Goal: Task Accomplishment & Management: Manage account settings

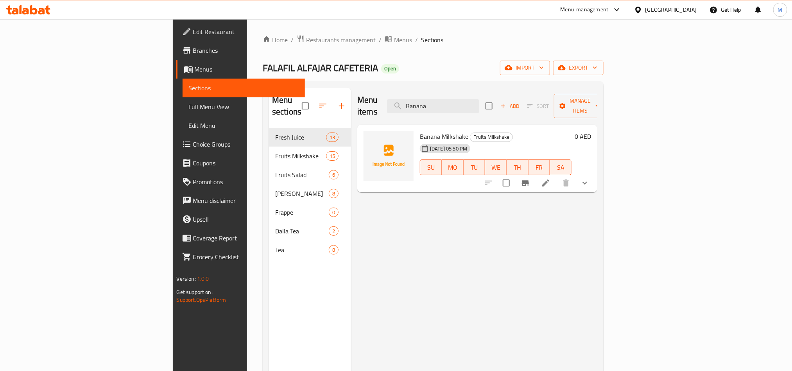
type input "Banana"
click at [590, 178] on icon "show more" at bounding box center [584, 182] width 9 height 9
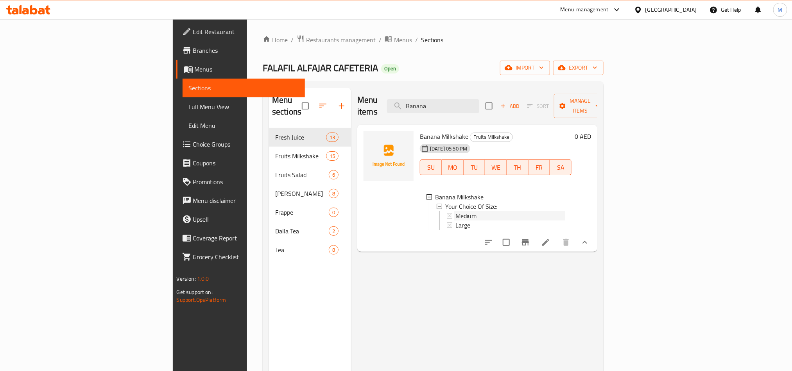
click at [456, 211] on div "Medium" at bounding box center [511, 215] width 110 height 9
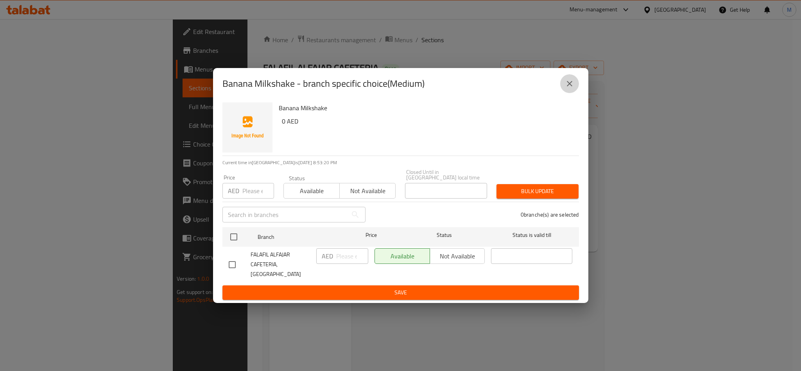
click at [576, 92] on button "close" at bounding box center [569, 83] width 19 height 19
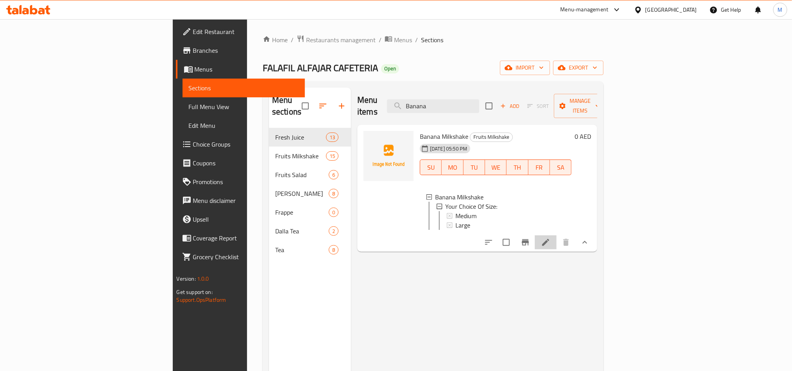
click at [557, 241] on li at bounding box center [546, 242] width 22 height 14
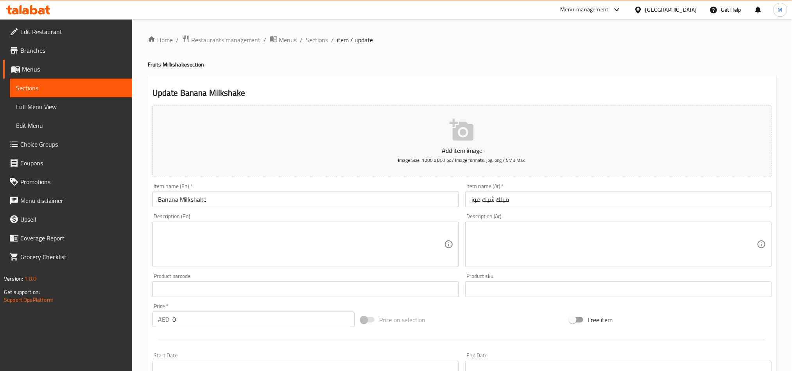
click at [327, 239] on textarea at bounding box center [301, 244] width 286 height 37
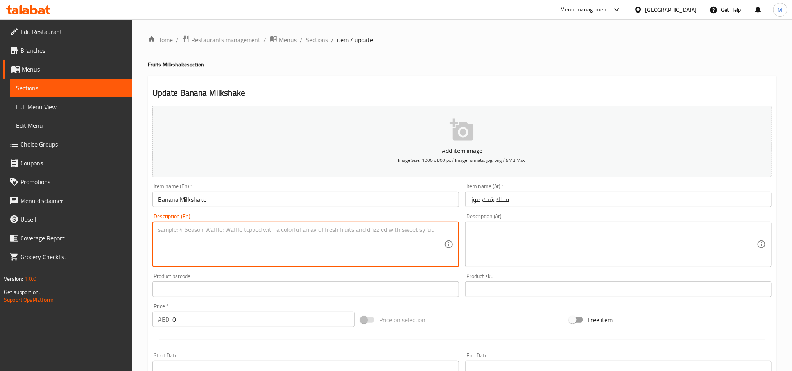
paste textarea "Classic banana milkshake"
type textarea "Classic banana milkshake"
click at [540, 221] on div "Description (Ar) Description (Ar)" at bounding box center [618, 241] width 307 height 54
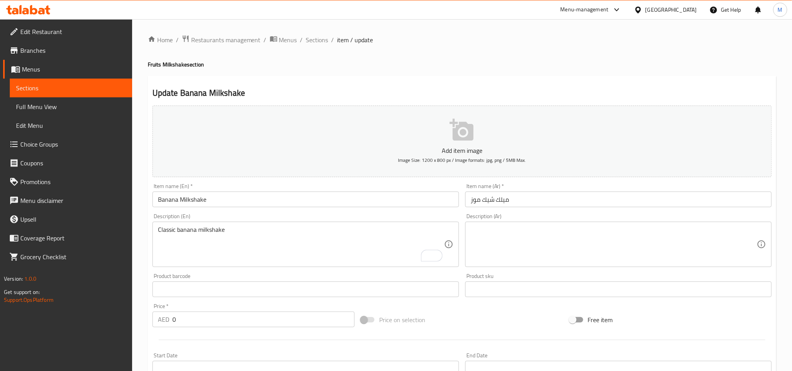
click at [539, 239] on textarea at bounding box center [614, 244] width 286 height 37
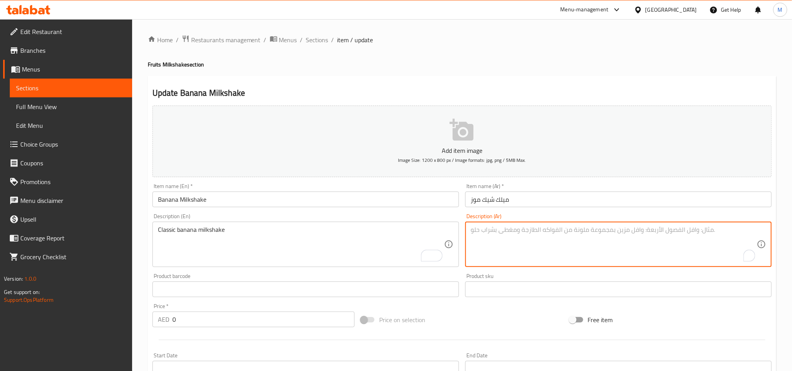
paste textarea "ميلك شيك الموز الكلاسيكي"
type textarea "ميلك شيك الموز الكلاسيكي"
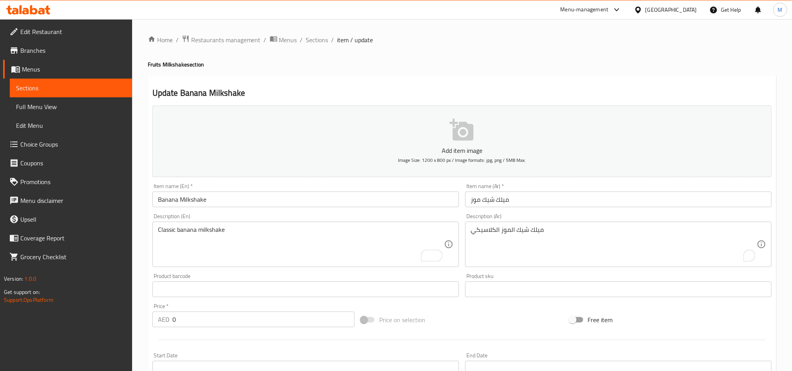
click at [544, 40] on ol "Home / Restaurants management / Menus / Sections / item / update" at bounding box center [462, 40] width 629 height 10
click at [725, 66] on h4 "Fruits Milkshake section" at bounding box center [462, 65] width 629 height 8
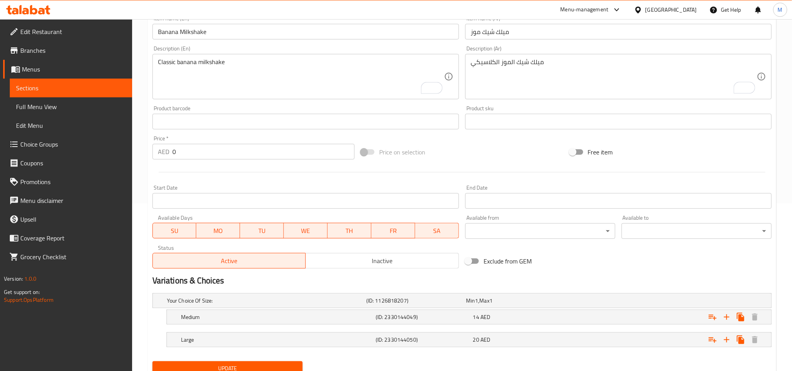
scroll to position [200, 0]
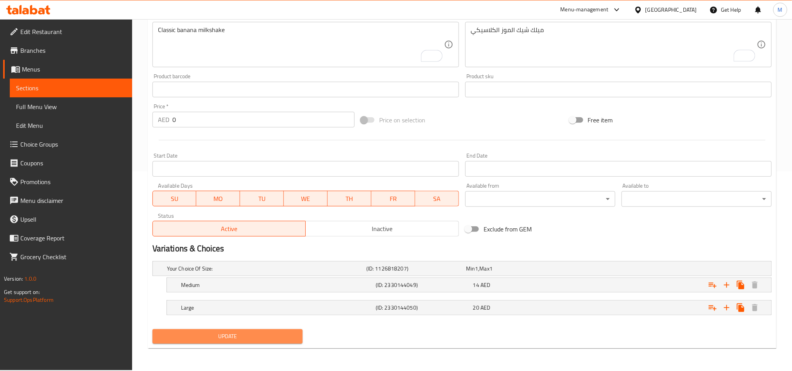
click at [241, 344] on button "Update" at bounding box center [228, 336] width 150 height 14
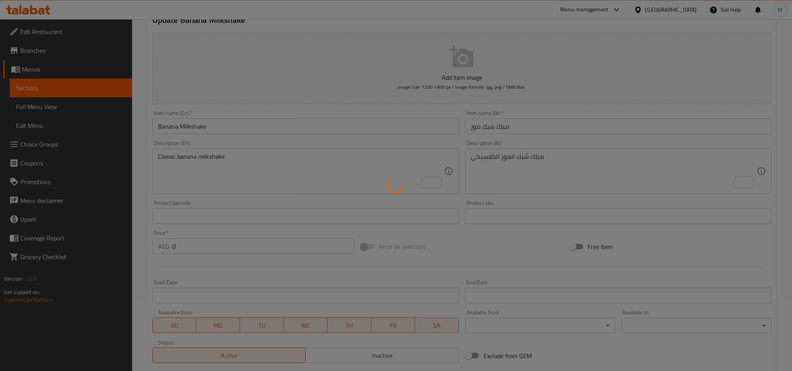
scroll to position [0, 0]
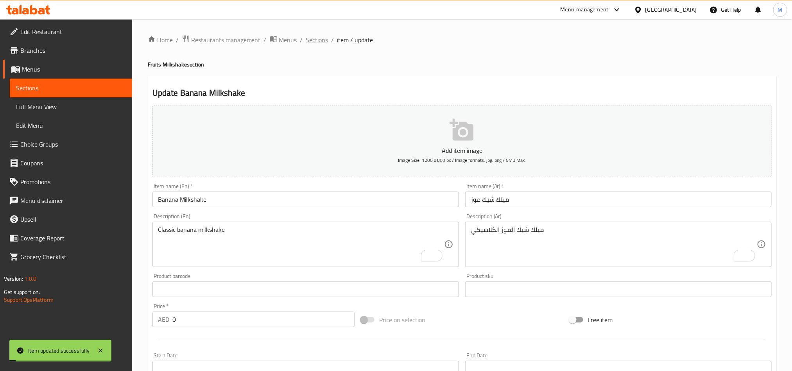
click at [323, 41] on span "Sections" at bounding box center [317, 39] width 22 height 9
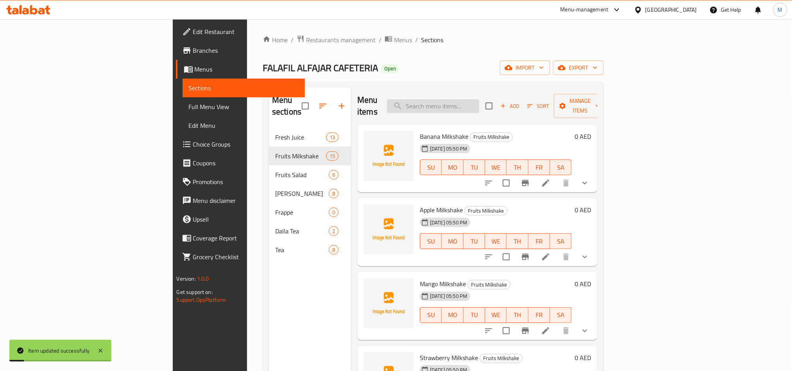
click at [473, 104] on input "search" at bounding box center [433, 106] width 92 height 14
paste input "Apple"
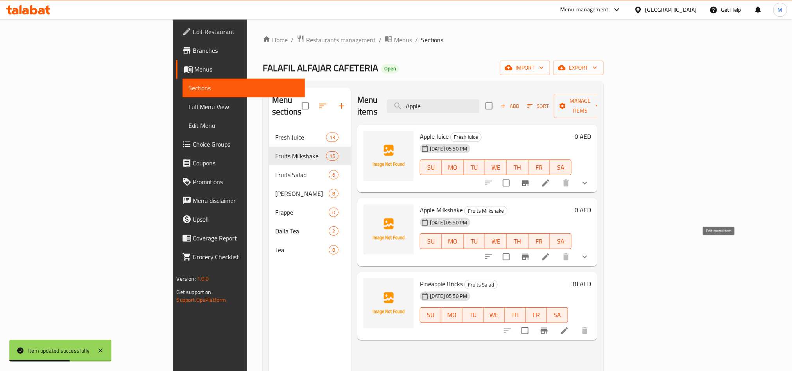
type input "Apple"
click at [550, 253] on icon at bounding box center [546, 256] width 7 height 7
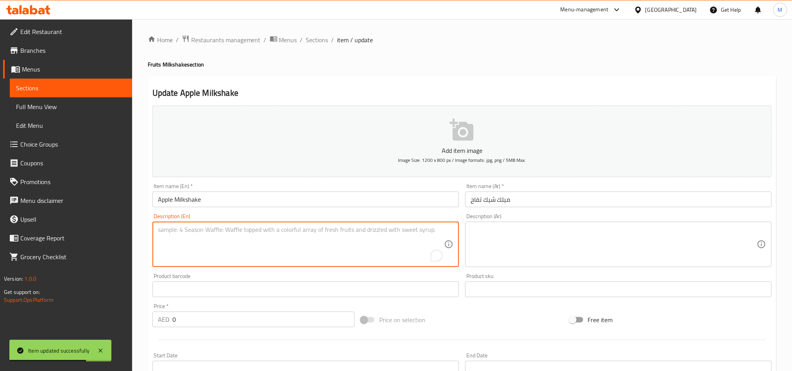
click at [308, 241] on textarea "To enrich screen reader interactions, please activate Accessibility in Grammarl…" at bounding box center [301, 244] width 286 height 37
paste textarea "Creamy apple milkshake"
type textarea "Creamy apple milkshake"
click at [559, 246] on textarea at bounding box center [614, 244] width 286 height 37
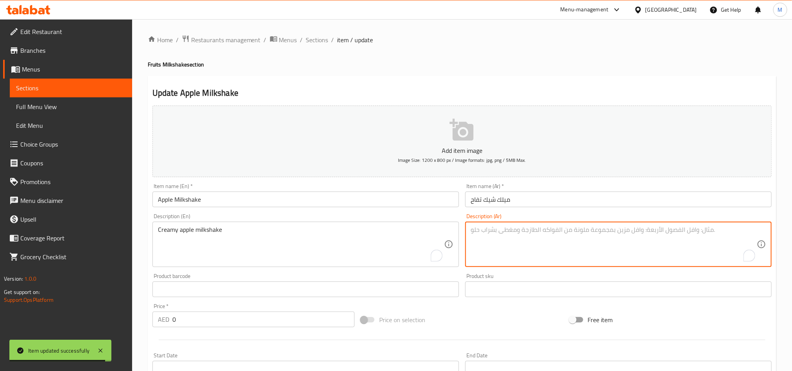
paste textarea "ميلك شيك التفاح الكريمي"
type textarea "ميلك شيك التفاح الكريمي"
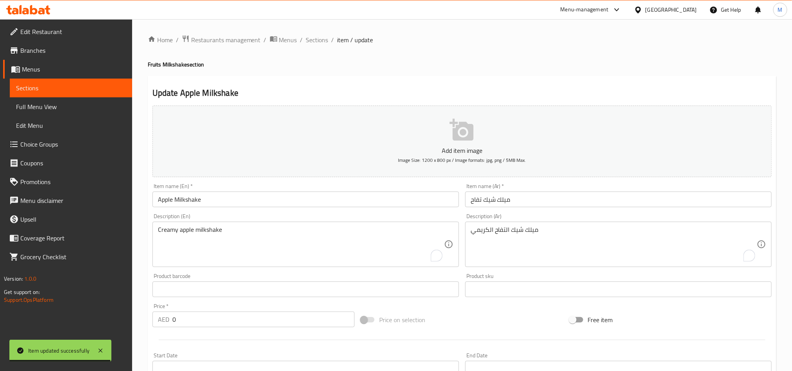
click at [500, 77] on div "Update Apple Milkshake Add item image Image Size: 1200 x 800 px / Image formats…" at bounding box center [462, 312] width 629 height 472
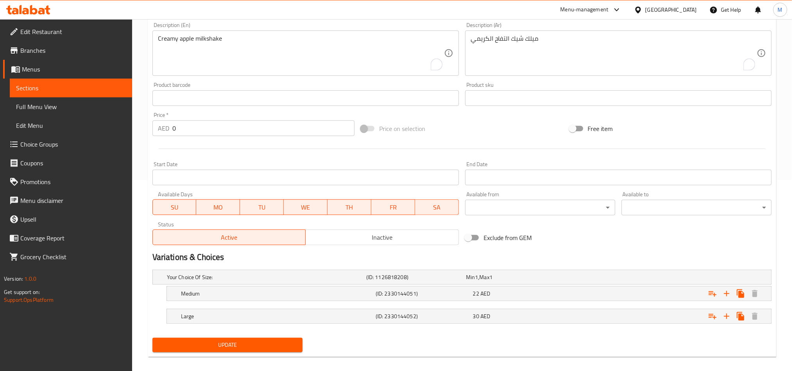
scroll to position [200, 0]
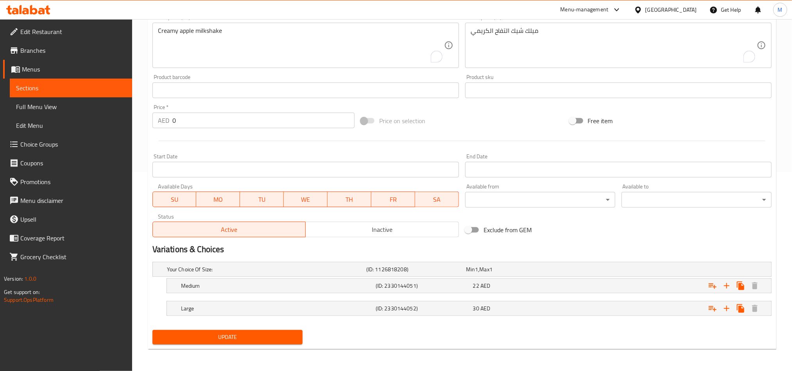
click at [287, 338] on span "Update" at bounding box center [228, 337] width 138 height 10
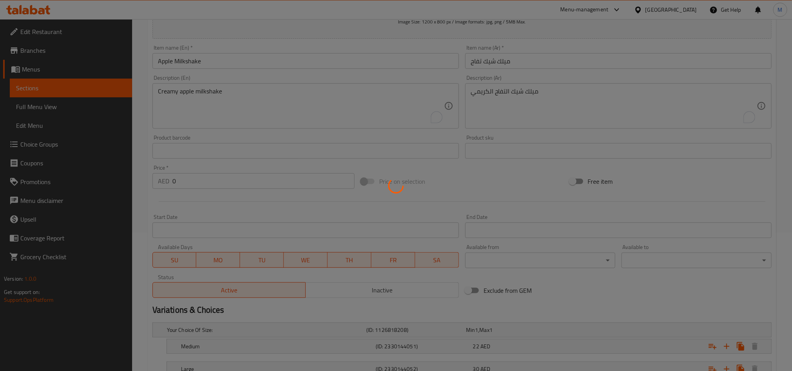
scroll to position [0, 0]
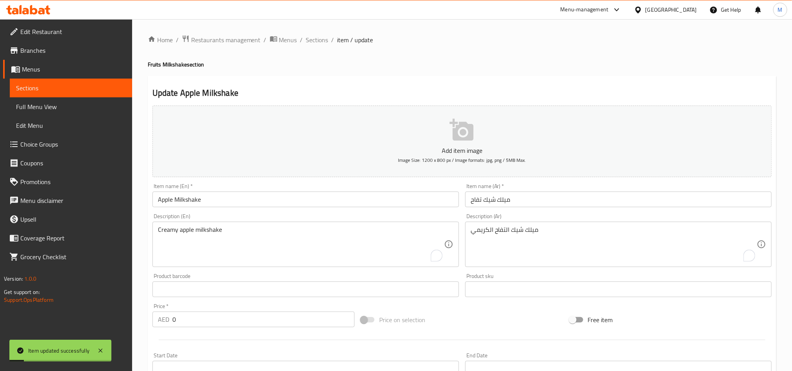
drag, startPoint x: 309, startPoint y: 43, endPoint x: 320, endPoint y: 51, distance: 12.9
click at [309, 42] on span "Sections" at bounding box center [317, 39] width 22 height 9
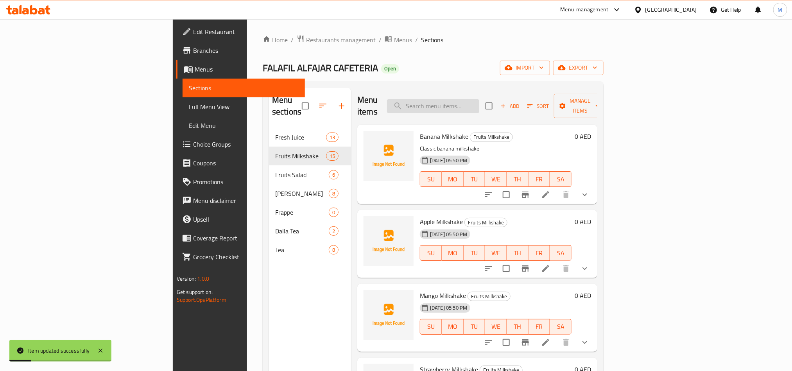
click at [480, 102] on input "search" at bounding box center [433, 106] width 92 height 14
paste input "Mango"
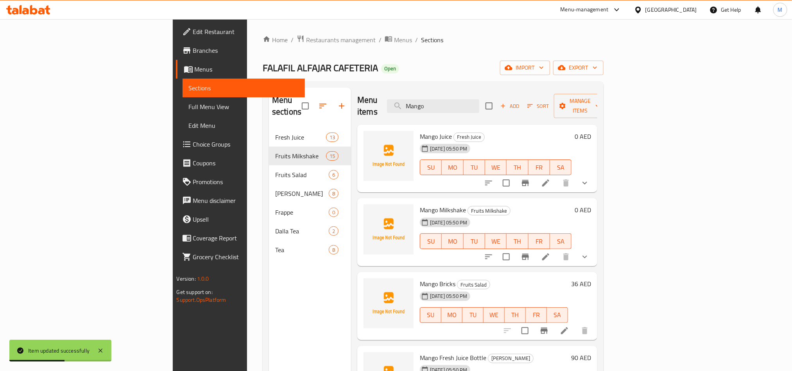
type input "Mango"
click at [557, 250] on li at bounding box center [546, 257] width 22 height 14
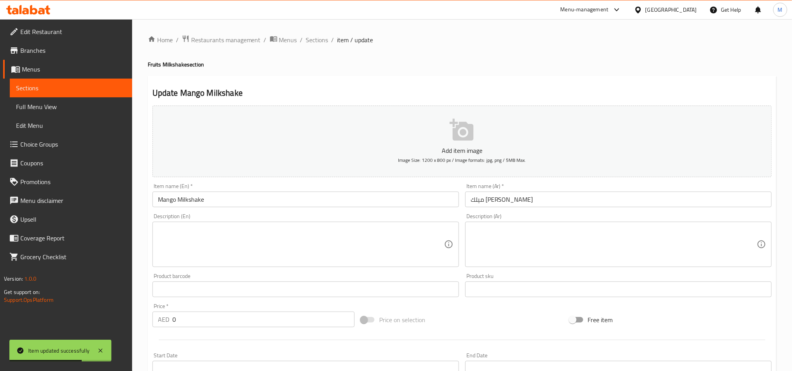
click at [292, 249] on textarea at bounding box center [301, 244] width 286 height 37
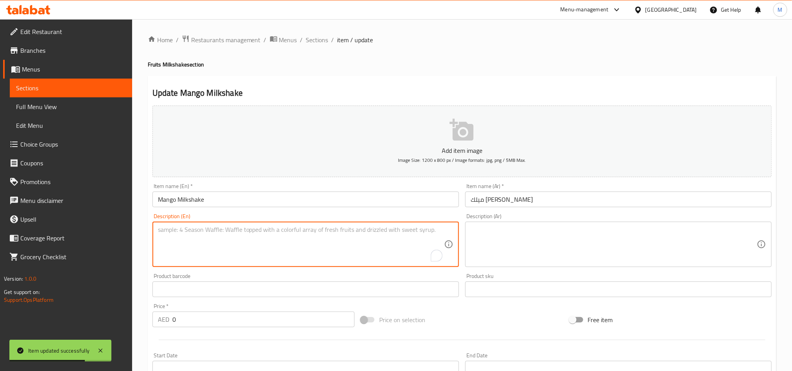
paste textarea "Smooth and sweet mango milkshake"
type textarea "Smooth and sweet mango milkshake"
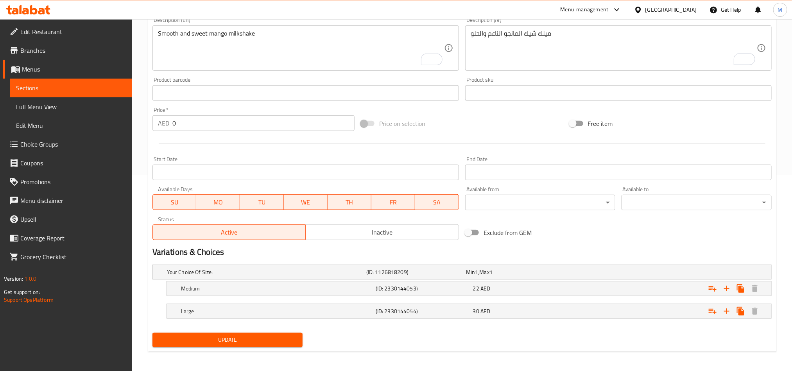
scroll to position [200, 0]
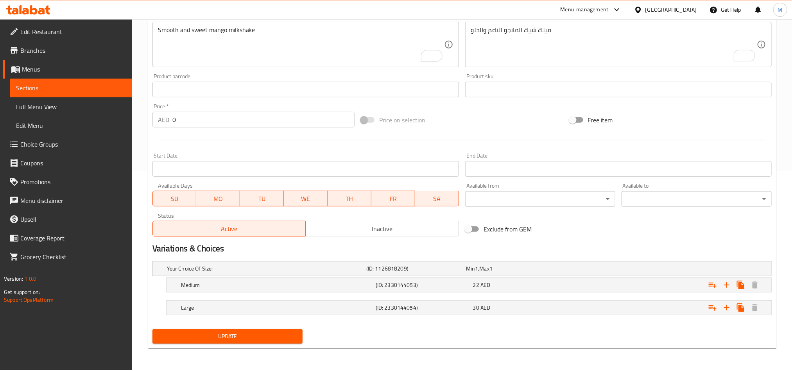
click at [260, 345] on div "Update" at bounding box center [227, 336] width 156 height 21
click at [263, 341] on span "Update" at bounding box center [228, 337] width 138 height 10
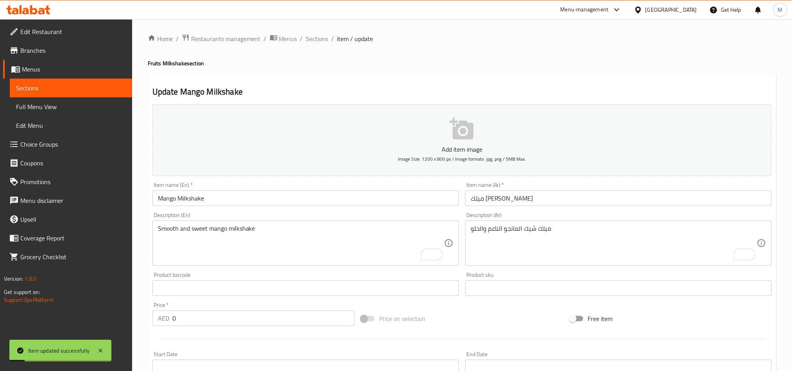
scroll to position [0, 0]
click at [309, 38] on span "Sections" at bounding box center [317, 39] width 22 height 9
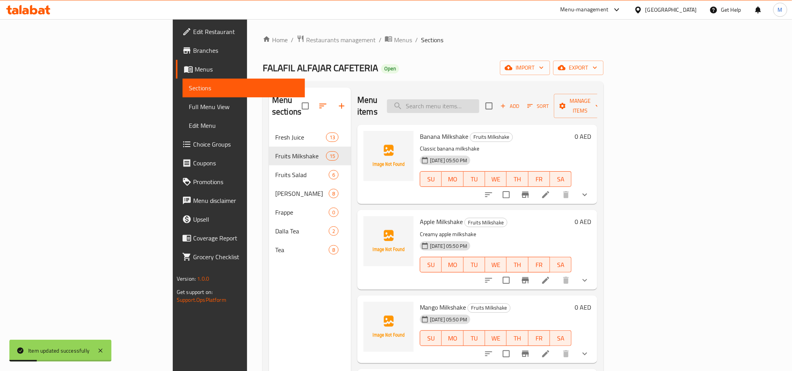
click at [480, 99] on input "search" at bounding box center [433, 106] width 92 height 14
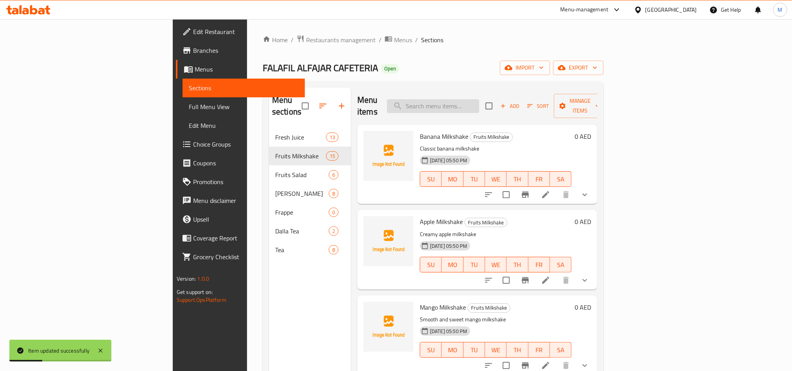
paste input "Strawberry"
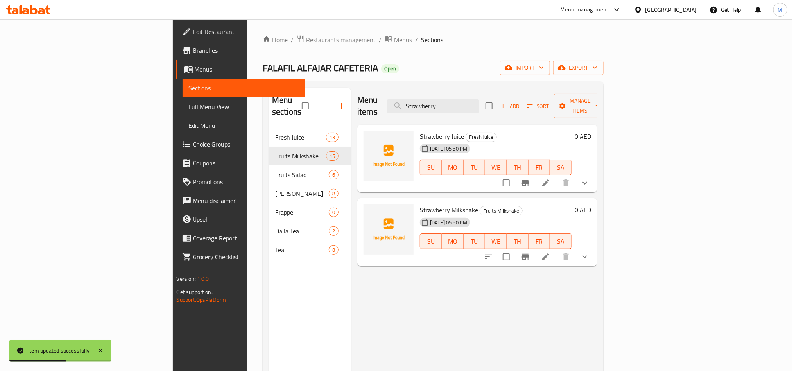
type input "Strawberry"
click at [550, 253] on icon at bounding box center [546, 256] width 7 height 7
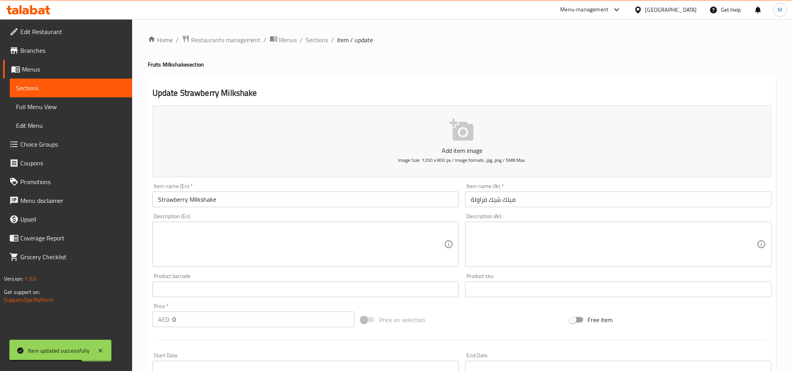
click at [361, 248] on textarea at bounding box center [301, 244] width 286 height 37
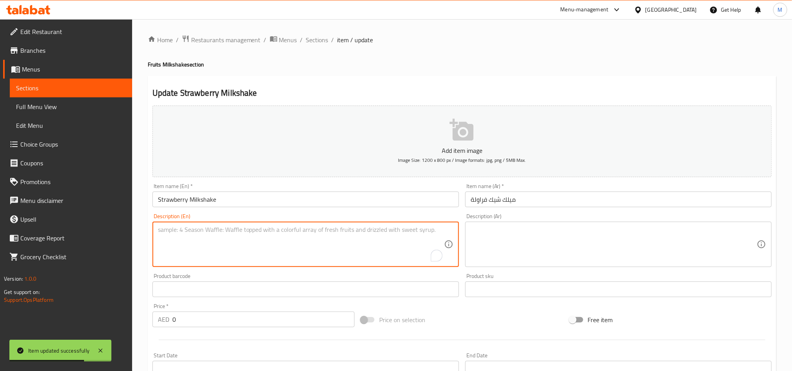
paste textarea "Fresh strawberry milkshake"
type textarea "Fresh strawberry milkshake"
click at [593, 269] on div "Description (Ar) Description (Ar)" at bounding box center [618, 240] width 313 height 60
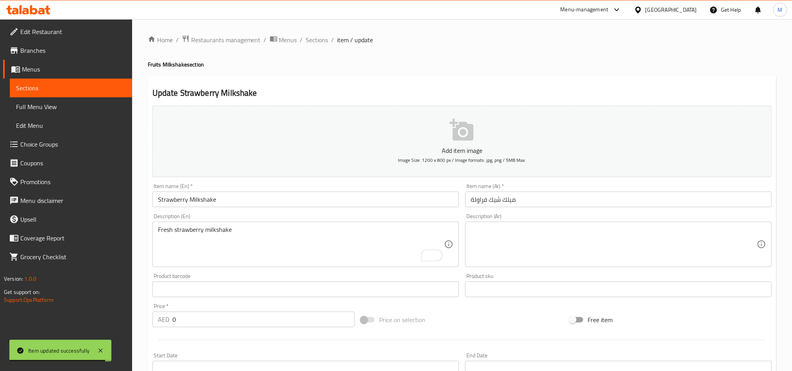
click at [593, 262] on textarea at bounding box center [614, 244] width 286 height 37
paste textarea "ميلك شيك الفراولة الطازج"
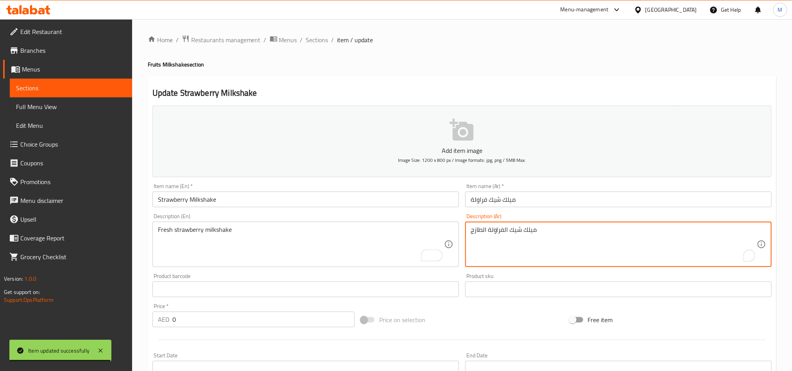
type textarea "ميلك شيك الفراولة الطازج"
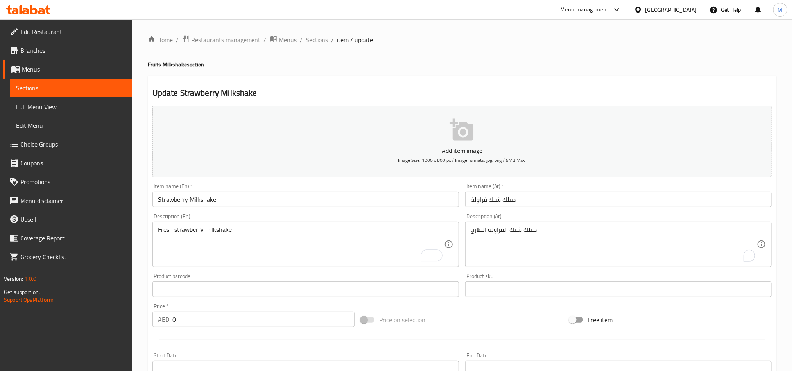
click at [480, 52] on div "Home / Restaurants management / Menus / Sections / item / update Fruits Milksha…" at bounding box center [462, 295] width 629 height 520
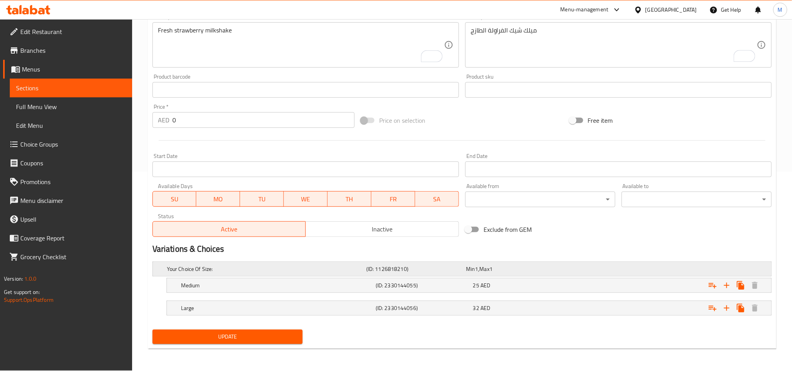
scroll to position [200, 0]
click at [275, 343] on button "Update" at bounding box center [228, 336] width 150 height 14
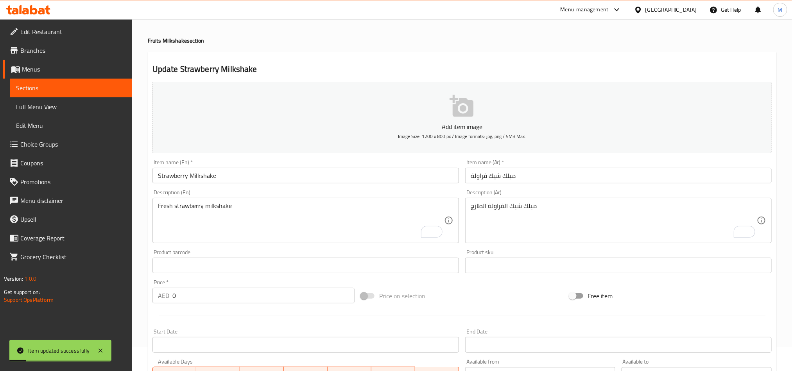
scroll to position [0, 0]
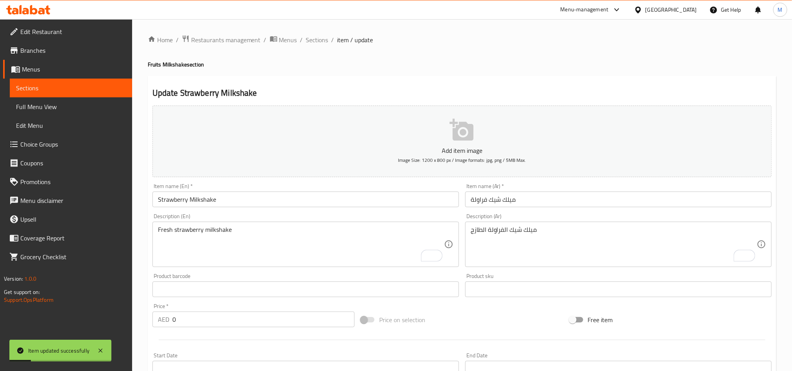
click at [310, 50] on div "Home / Restaurants management / Menus / Sections / item / update Fruits Milksha…" at bounding box center [462, 295] width 629 height 520
click at [316, 44] on span "Sections" at bounding box center [317, 39] width 22 height 9
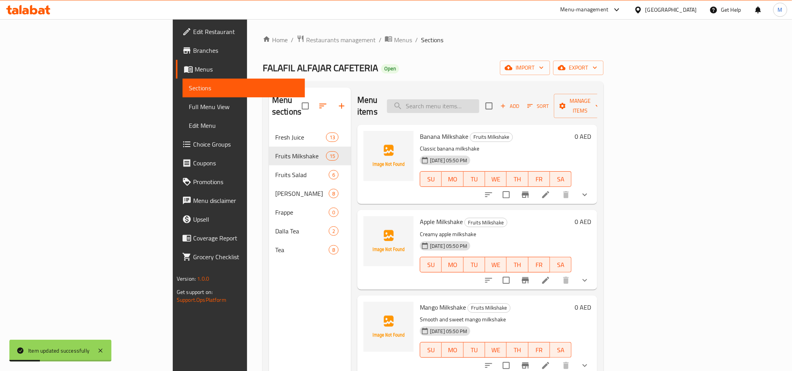
click at [480, 107] on input "search" at bounding box center [433, 106] width 92 height 14
paste input "Papaya"
type input "Papaya"
click at [555, 192] on div "Banana Milkshake Fruits Milkshake Classic banana milkshake 07-10-2025 05:50 PM …" at bounding box center [477, 164] width 240 height 79
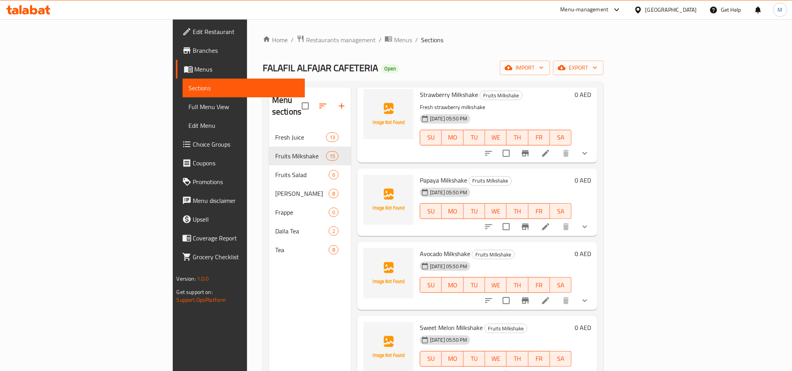
scroll to position [293, 0]
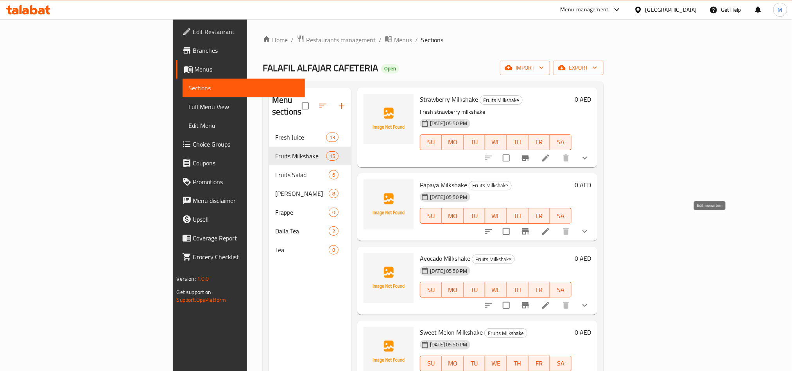
click at [551, 227] on icon at bounding box center [545, 231] width 9 height 9
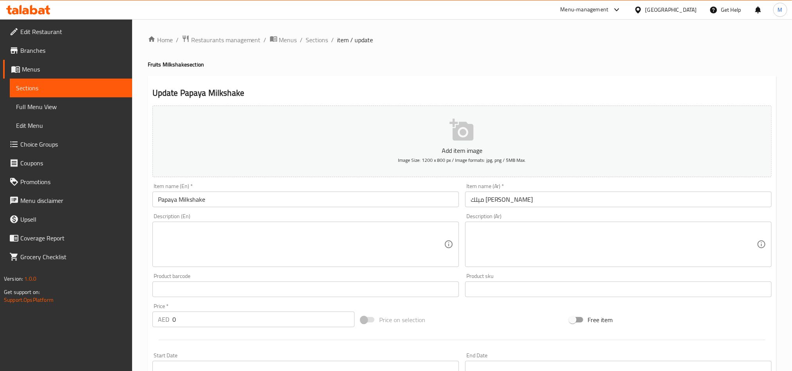
click at [366, 246] on textarea at bounding box center [301, 244] width 286 height 37
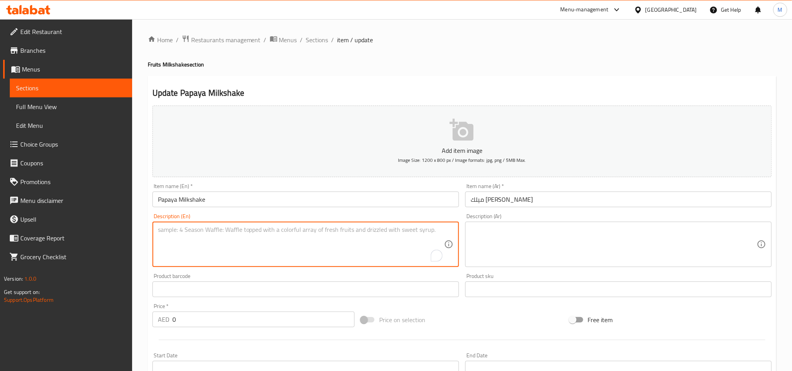
paste textarea "Thick papaya milkshake"
type textarea "Thick papaya milkshake"
click at [573, 260] on textarea at bounding box center [614, 244] width 286 height 37
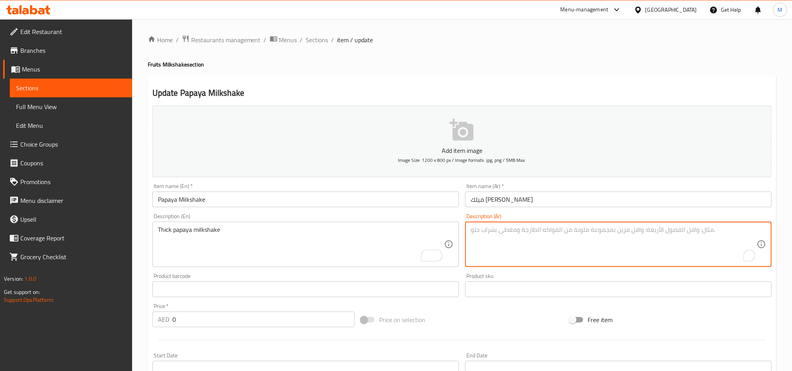
paste textarea "ميلك شيك البابايا السميك"
type textarea "ميلك شيك البابايا السميك"
click at [520, 325] on div "Price on selection" at bounding box center [462, 319] width 208 height 21
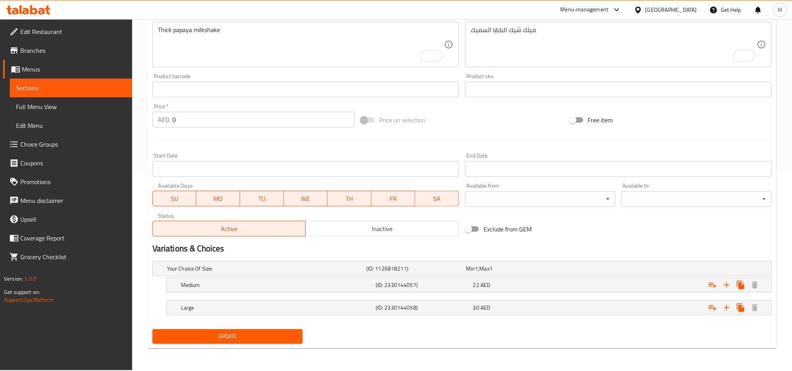
click at [272, 343] on button "Update" at bounding box center [228, 336] width 150 height 14
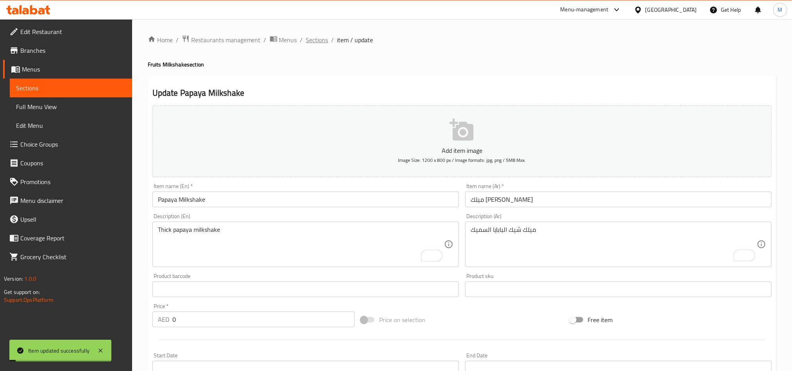
click at [323, 39] on span "Sections" at bounding box center [317, 39] width 22 height 9
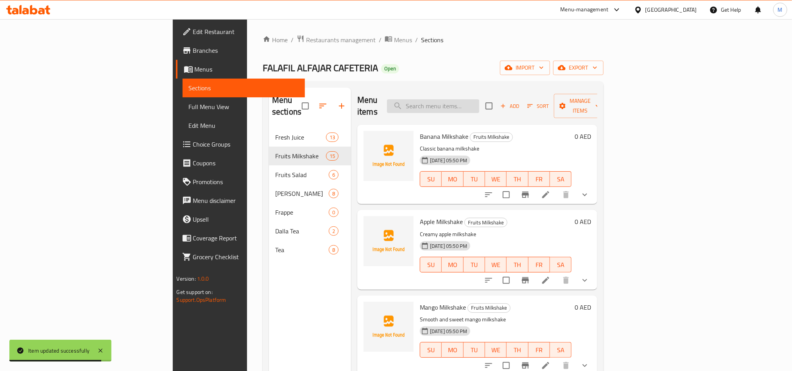
click at [480, 103] on input "search" at bounding box center [433, 106] width 92 height 14
paste input "Avocado"
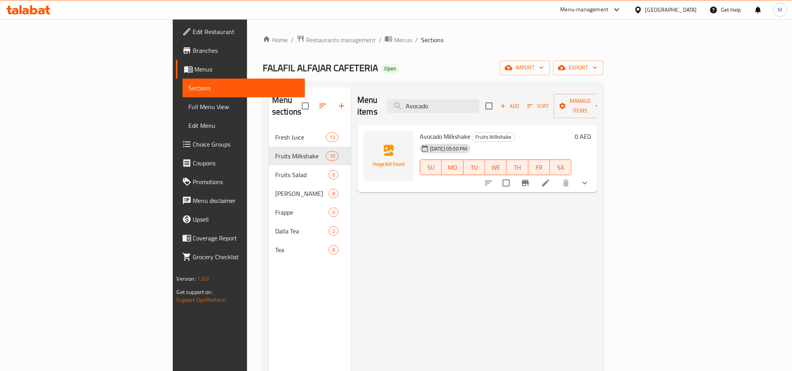
type input "Avocado"
click at [557, 176] on li at bounding box center [546, 183] width 22 height 14
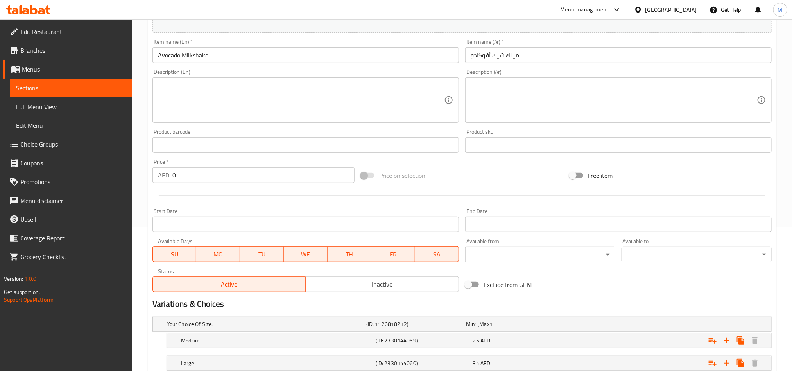
scroll to position [141, 0]
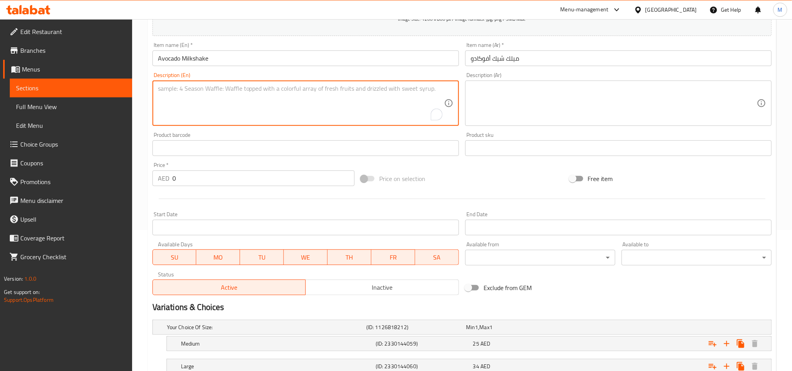
click at [300, 116] on textarea "To enrich screen reader interactions, please activate Accessibility in Grammarl…" at bounding box center [301, 103] width 286 height 37
paste textarea "Creamy avocado milkshake"
type textarea "Creamy avocado milkshake"
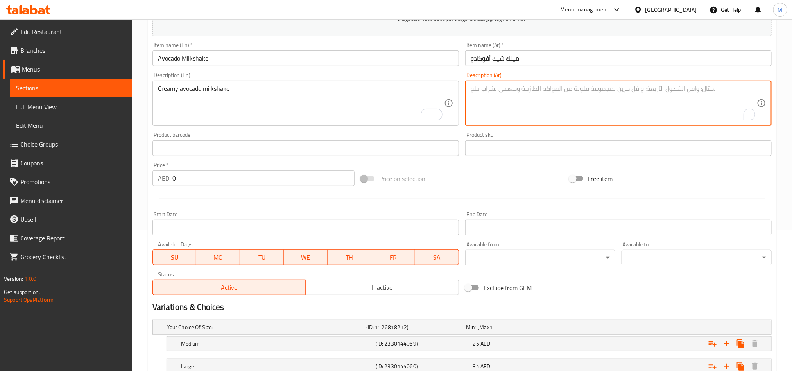
click at [581, 104] on textarea "To enrich screen reader interactions, please activate Accessibility in Grammarl…" at bounding box center [614, 103] width 286 height 37
paste textarea "ميلك شيك الأفوكادو الكريمي"
type textarea "ميلك شيك الأفوكادو الكريمي"
click at [521, 168] on div "Add item image Image Size: 1200 x 800 px / Image formats: jpg, png / 5MB Max. I…" at bounding box center [462, 129] width 626 height 337
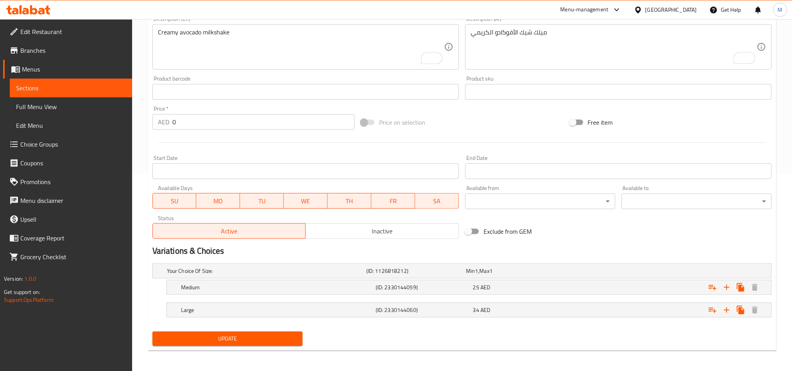
scroll to position [200, 0]
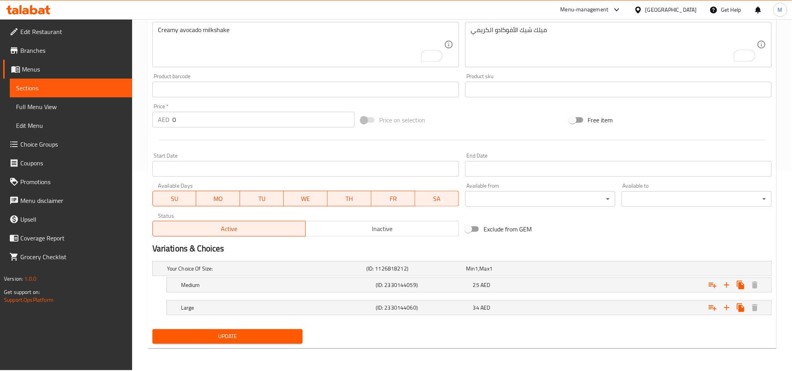
click at [254, 339] on span "Update" at bounding box center [228, 337] width 138 height 10
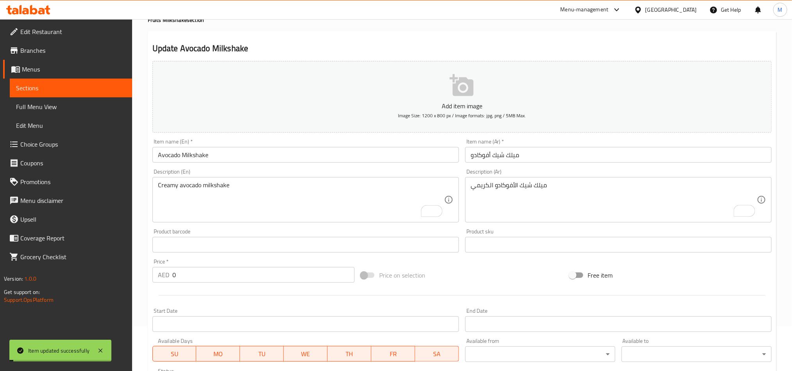
scroll to position [0, 0]
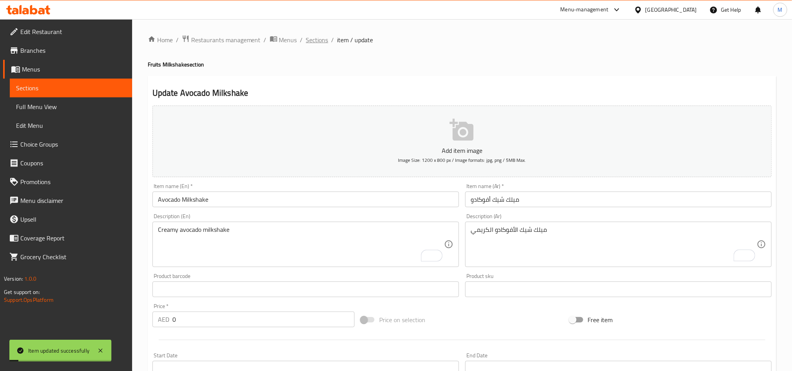
click at [322, 42] on span "Sections" at bounding box center [317, 39] width 22 height 9
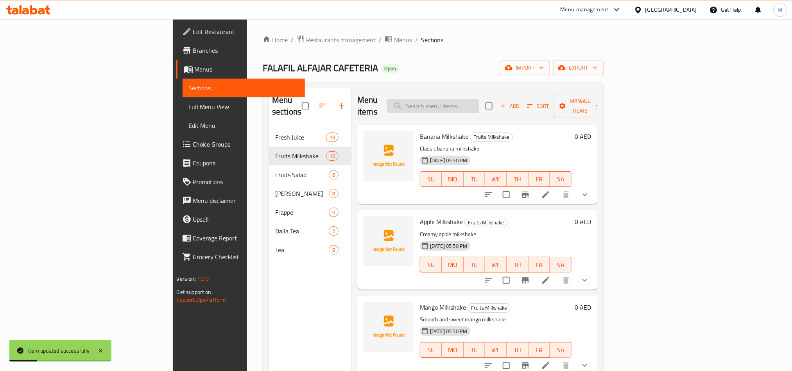
click at [480, 99] on input "search" at bounding box center [433, 106] width 92 height 14
paste input "Sweet Melon"
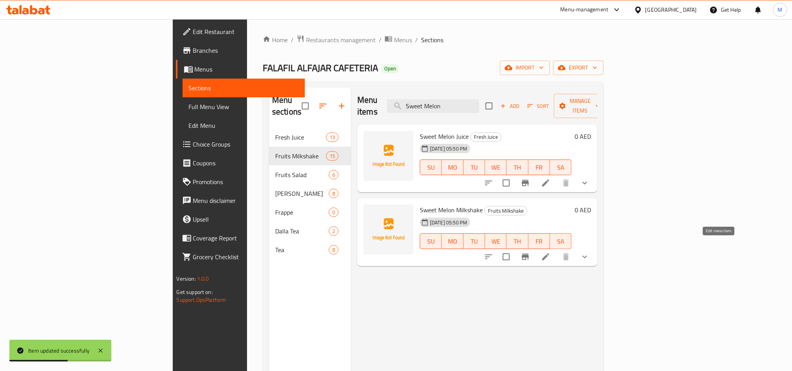
type input "Sweet Melon"
click at [551, 252] on icon at bounding box center [545, 256] width 9 height 9
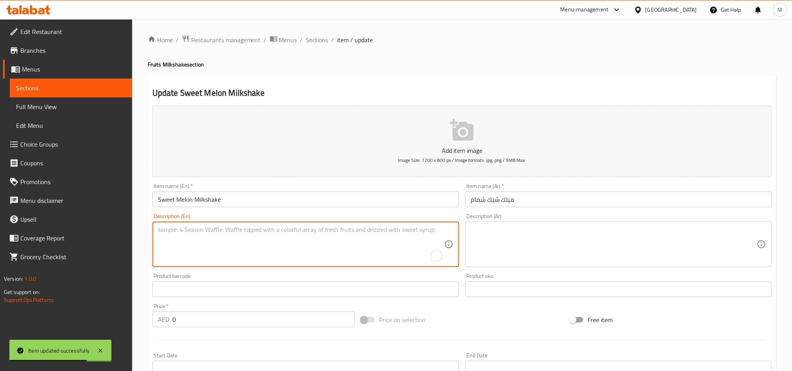
click at [269, 243] on textarea "To enrich screen reader interactions, please activate Accessibility in Grammarl…" at bounding box center [301, 244] width 286 height 37
paste textarea "Refreshing sweet melon milkshake"
type textarea "Refreshing sweet melon milkshake"
click at [598, 257] on textarea at bounding box center [614, 244] width 286 height 37
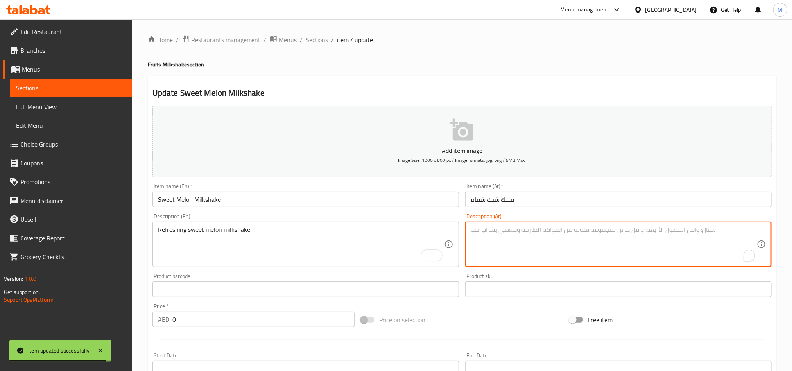
paste textarea "ميلك شيك البطيخ الحلو المنعش"
type textarea "ميلك شيك البطيخ الحلو المنعش"
click at [501, 86] on div "Update Sweet Melon Milkshake Add item image Image Size: 1200 x 800 px / Image f…" at bounding box center [462, 312] width 629 height 472
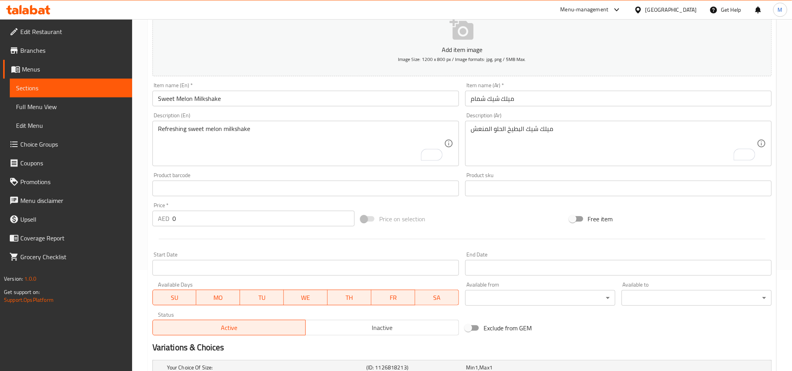
scroll to position [200, 0]
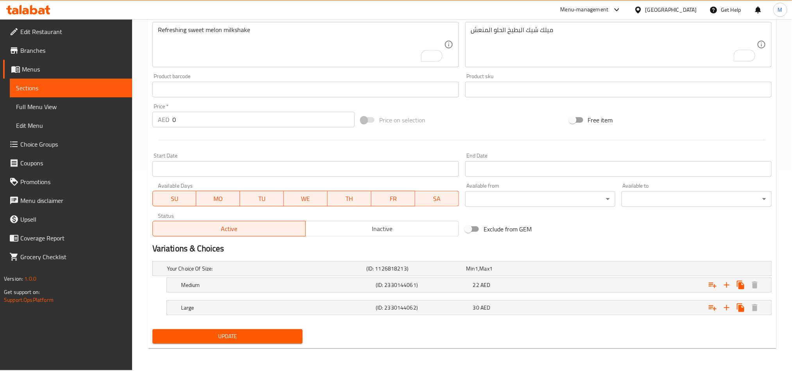
click at [268, 333] on span "Update" at bounding box center [228, 337] width 138 height 10
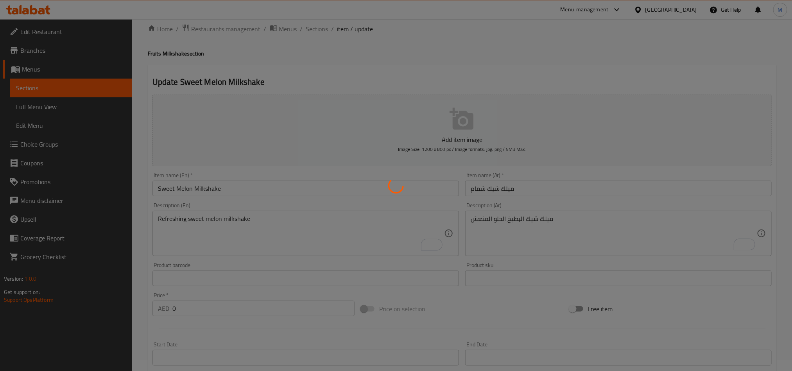
scroll to position [0, 0]
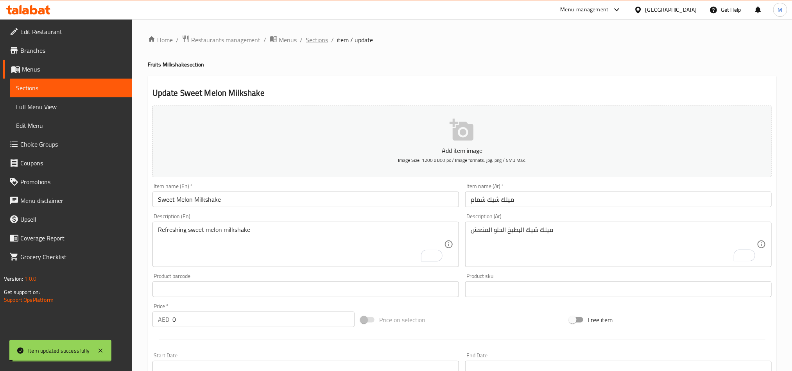
click at [320, 39] on span "Sections" at bounding box center [317, 39] width 22 height 9
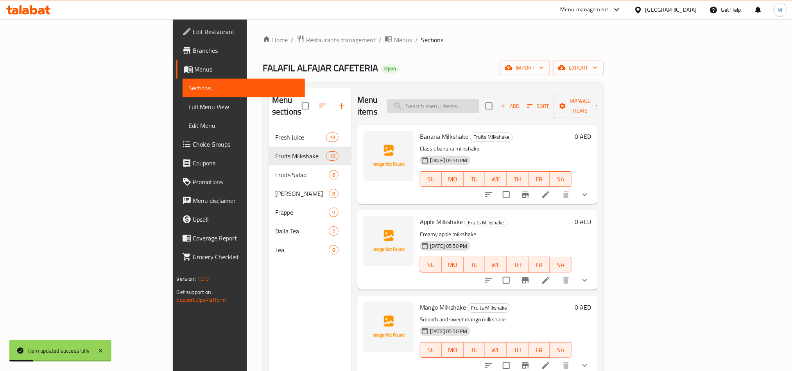
click at [480, 100] on input "search" at bounding box center [433, 106] width 92 height 14
paste input "Vanilla"
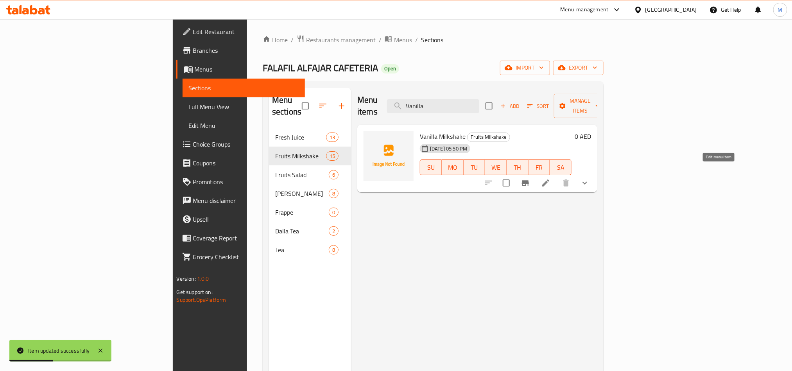
type input "Vanilla"
click at [551, 178] on icon at bounding box center [545, 182] width 9 height 9
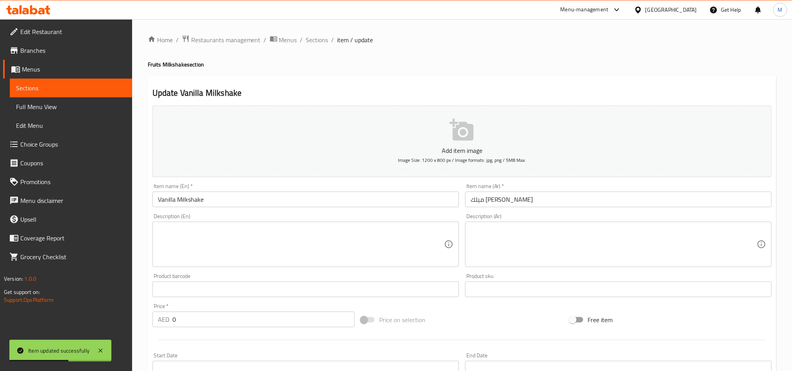
click at [329, 242] on textarea at bounding box center [301, 244] width 286 height 37
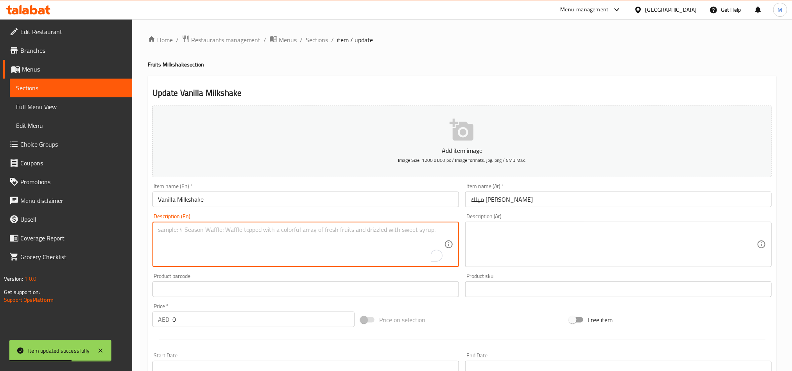
paste textarea "Classic vanilla-flavored shake"
type textarea "Classic vanilla-flavored shake"
click at [568, 267] on div "Description (Ar)" at bounding box center [618, 244] width 307 height 45
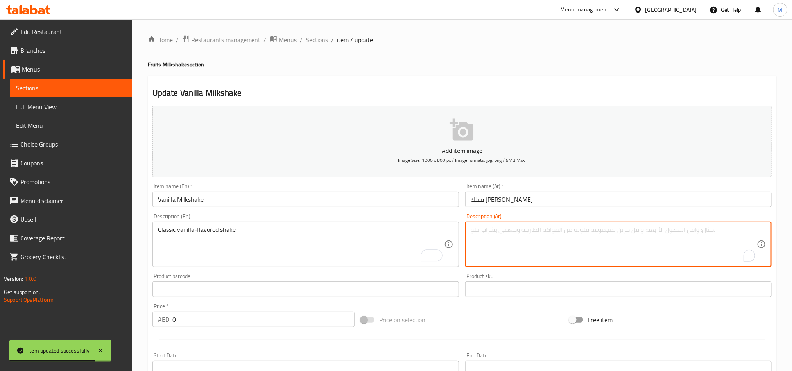
paste textarea "ميلك شيك كلاسيكي بنكهة الفانيليا"
type textarea "ميلك شيك كلاسيكي بنكهة الفانيليا"
click at [520, 85] on div "Update Vanilla Milkshake Add item image Image Size: 1200 x 800 px / Image forma…" at bounding box center [462, 312] width 629 height 472
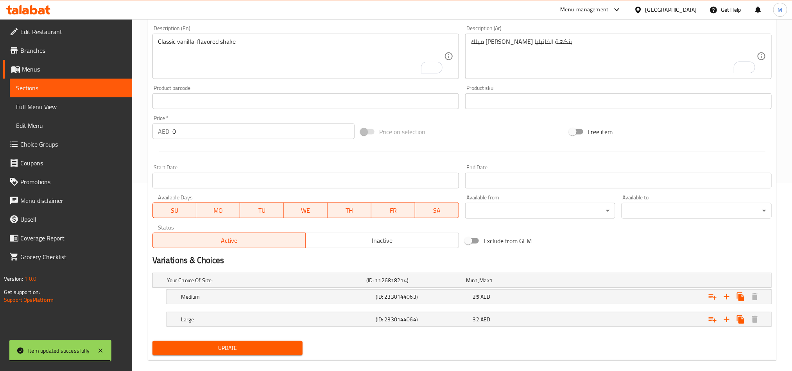
scroll to position [200, 0]
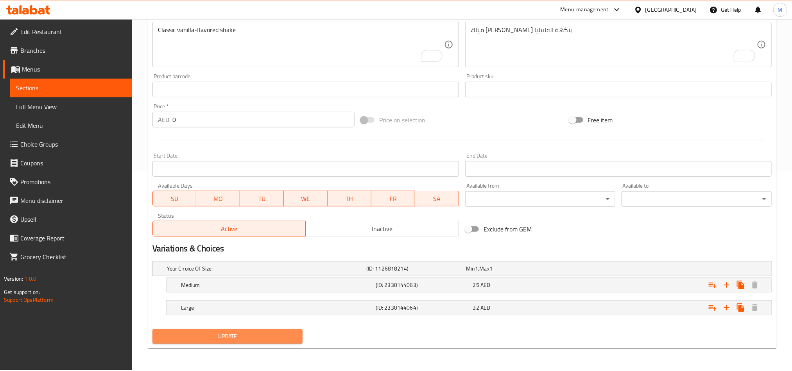
click at [293, 332] on span "Update" at bounding box center [228, 337] width 138 height 10
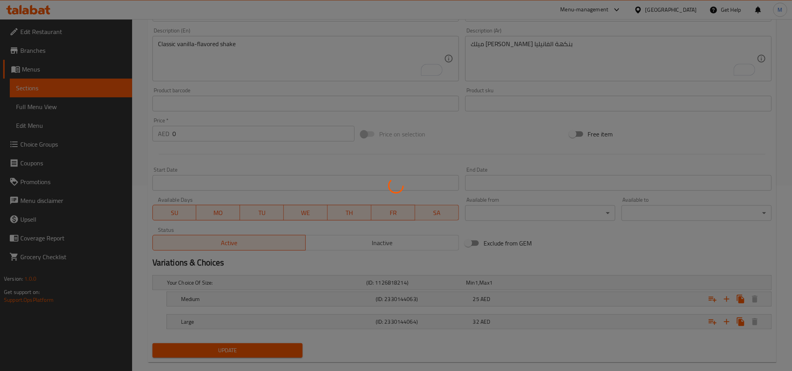
scroll to position [0, 0]
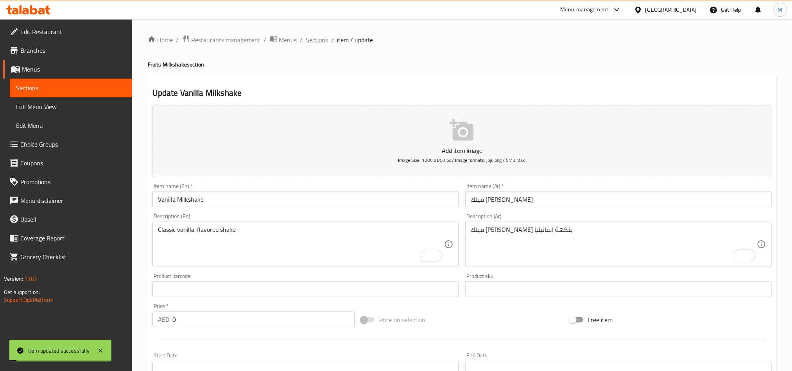
click at [318, 40] on span "Sections" at bounding box center [317, 39] width 22 height 9
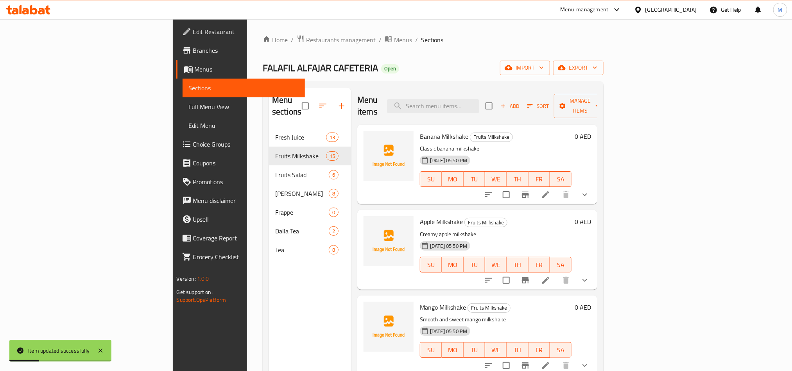
click at [541, 230] on p "Creamy apple milkshake" at bounding box center [496, 235] width 152 height 10
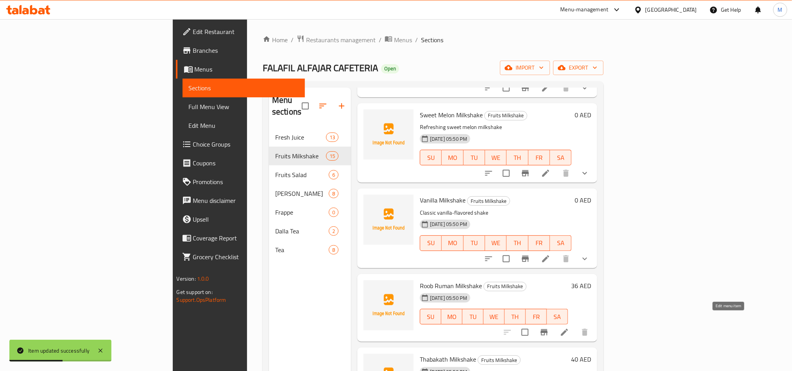
click at [568, 329] on icon at bounding box center [564, 332] width 7 height 7
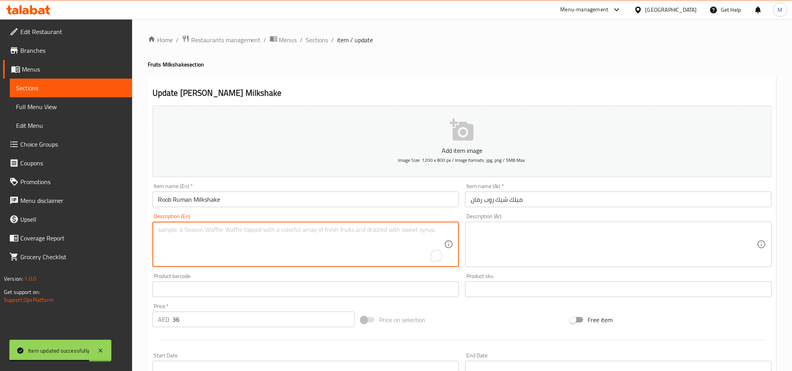
click at [336, 251] on textarea "To enrich screen reader interactions, please activate Accessibility in Grammarl…" at bounding box center [301, 244] width 286 height 37
paste textarea "Signature pomegranate-flavored shake"
type textarea "Signature pomegranate-flavored shake"
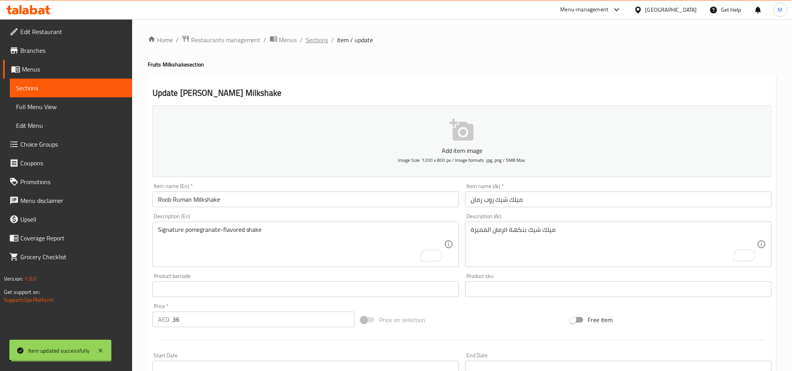
click at [319, 41] on span "Sections" at bounding box center [317, 39] width 22 height 9
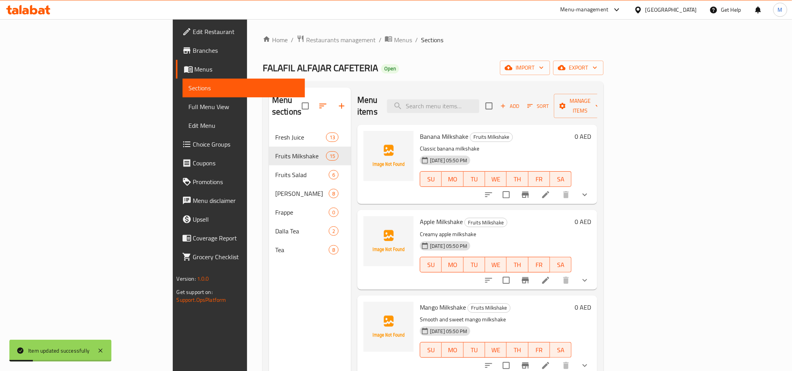
click at [546, 131] on h6 "Banana Milkshake Fruits Milkshake" at bounding box center [496, 136] width 152 height 11
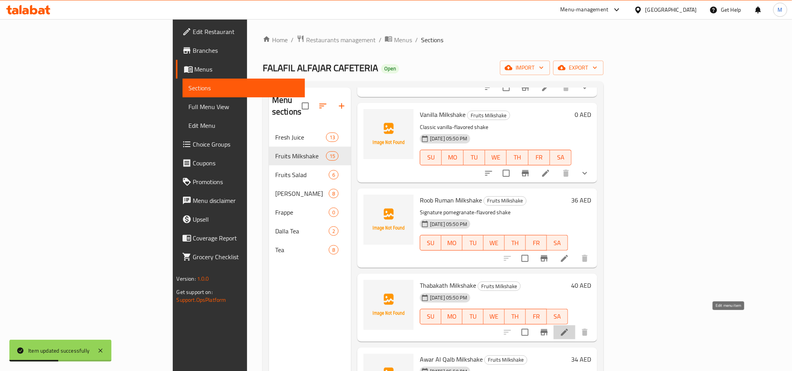
click at [569, 328] on icon at bounding box center [564, 332] width 9 height 9
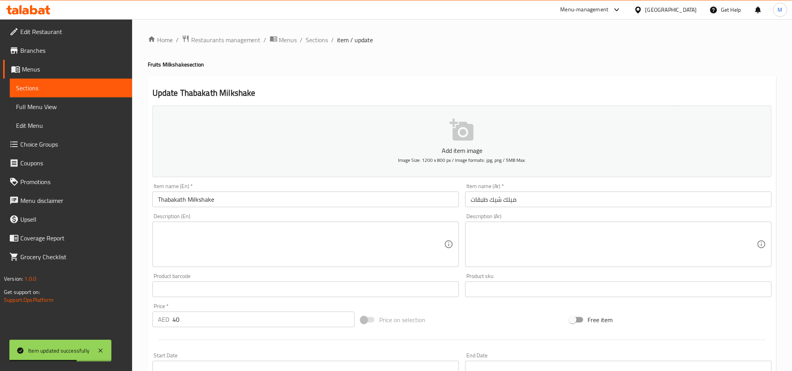
click at [302, 263] on textarea at bounding box center [301, 244] width 286 height 37
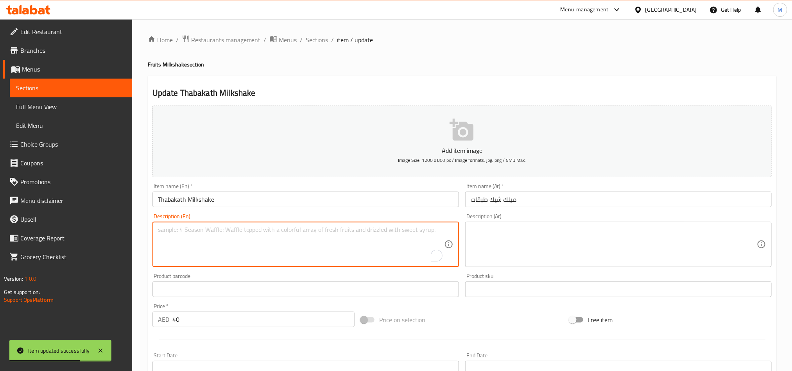
paste textarea "House special mixed fruit milkshake"
type textarea "House special mixed fruit milkshake"
click at [578, 244] on textarea at bounding box center [614, 244] width 286 height 37
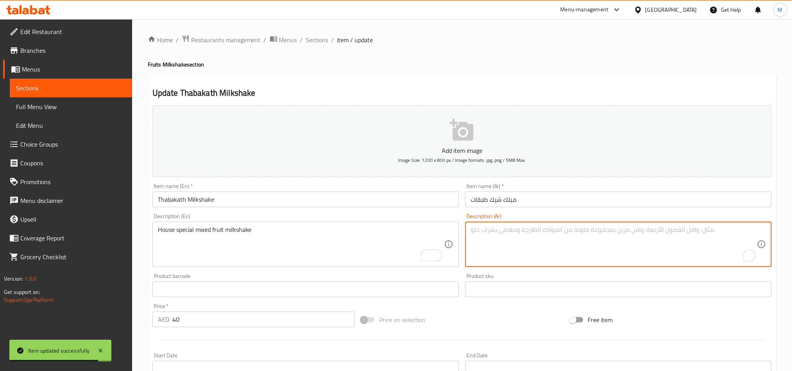
paste textarea "ميلك شيك الفواكه المختلطة الخاص بالمنزل"
type textarea "ميلك شيك الفواكه المختلطة الخاص بالمنزل"
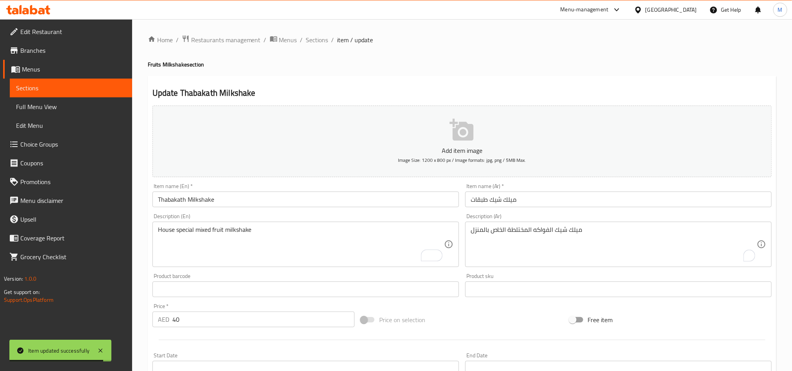
click at [508, 322] on div "Price on selection" at bounding box center [462, 319] width 208 height 21
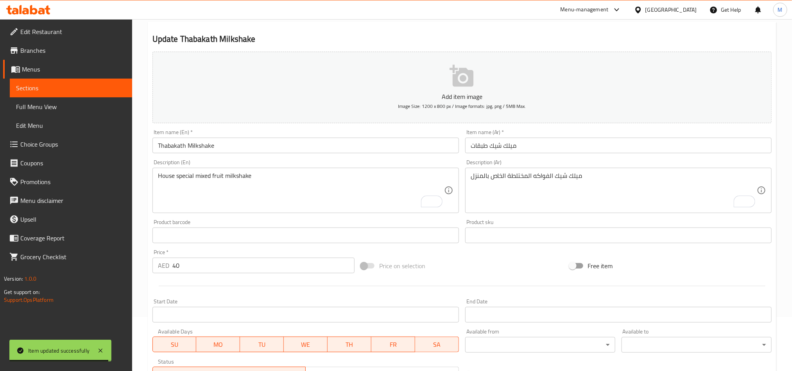
scroll to position [181, 0]
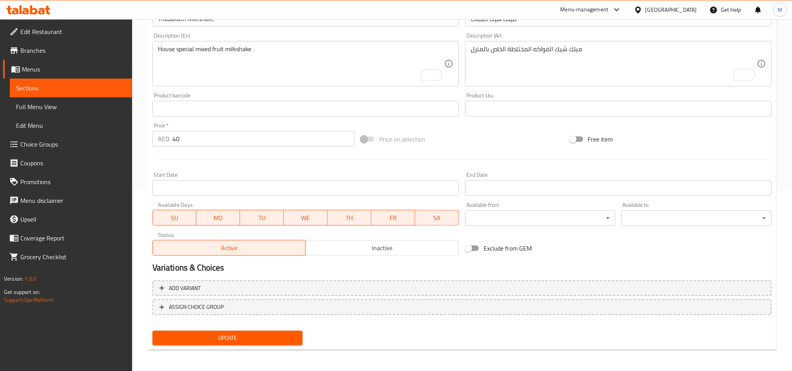
click at [288, 339] on span "Update" at bounding box center [228, 338] width 138 height 10
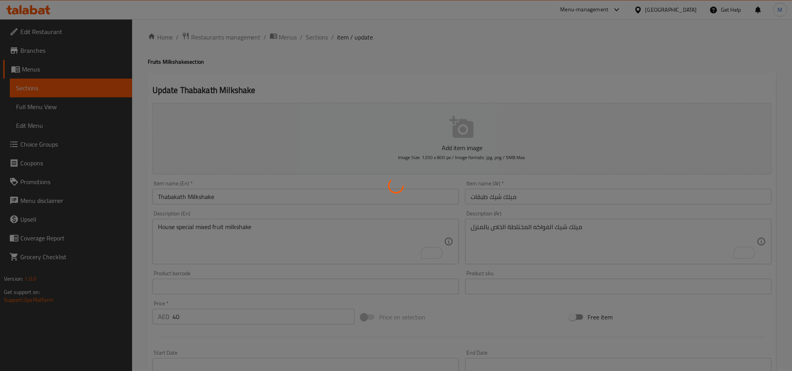
scroll to position [0, 0]
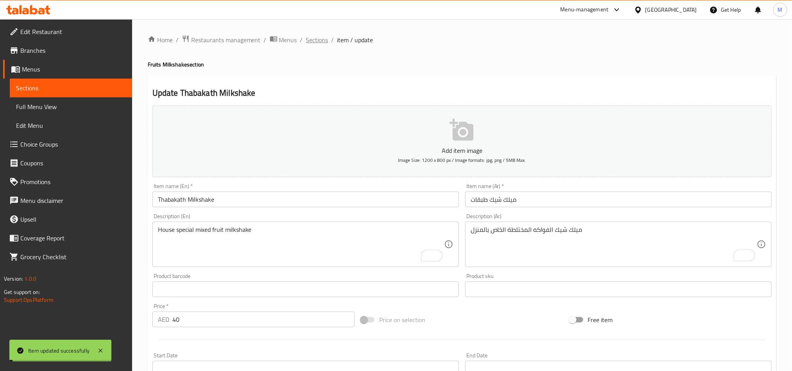
click at [317, 40] on span "Sections" at bounding box center [317, 39] width 22 height 9
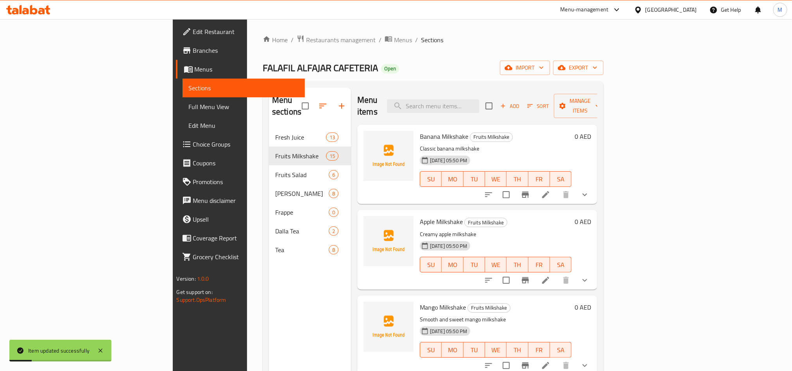
click at [553, 216] on h6 "Apple Milkshake Fruits Milkshake" at bounding box center [496, 221] width 152 height 11
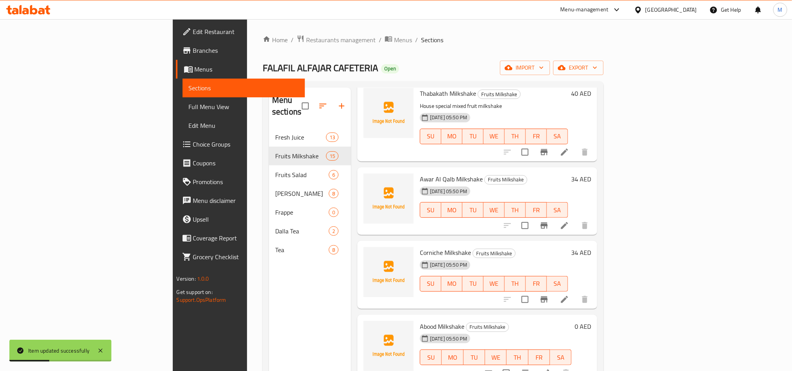
scroll to position [823, 0]
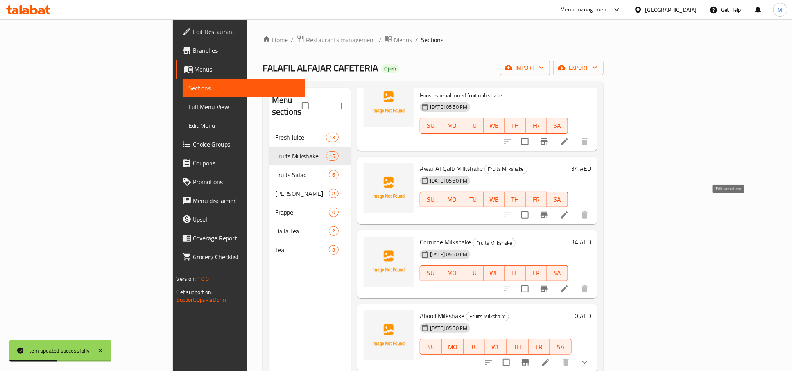
click at [569, 210] on icon at bounding box center [564, 214] width 9 height 9
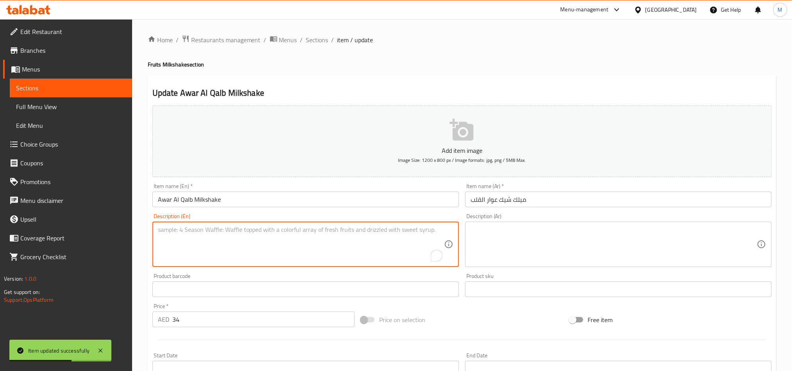
click at [282, 226] on textarea "To enrich screen reader interactions, please activate Accessibility in Grammarl…" at bounding box center [301, 244] width 286 height 37
paste textarea "Rich blend of mixed fruits and milk"
type textarea "Rich blend of mixed fruits and milk"
click at [593, 226] on textarea at bounding box center [614, 244] width 286 height 37
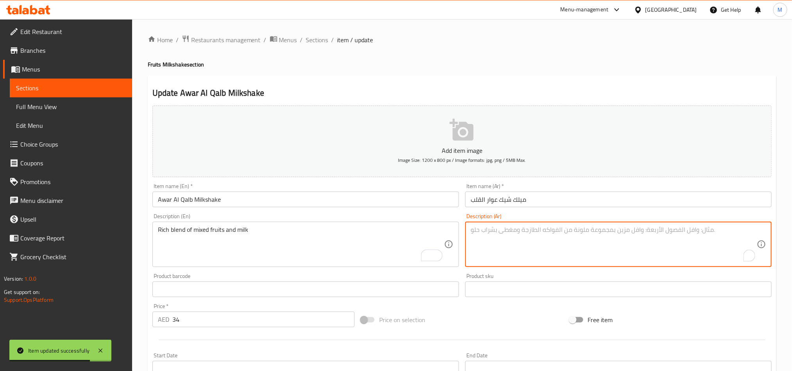
paste textarea "مزيج غني من الفواكه المختلطة والحليب"
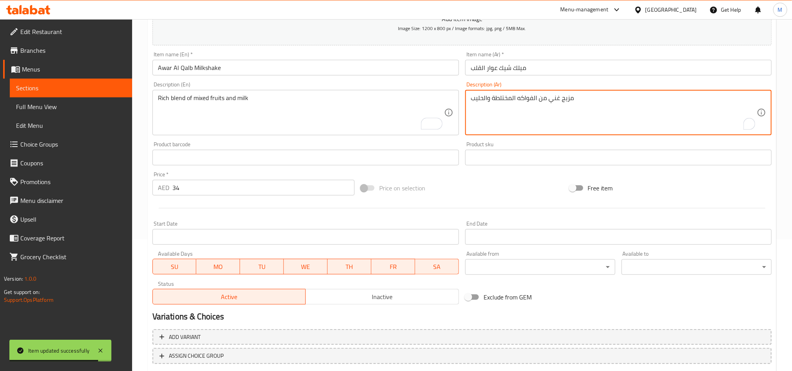
scroll to position [181, 0]
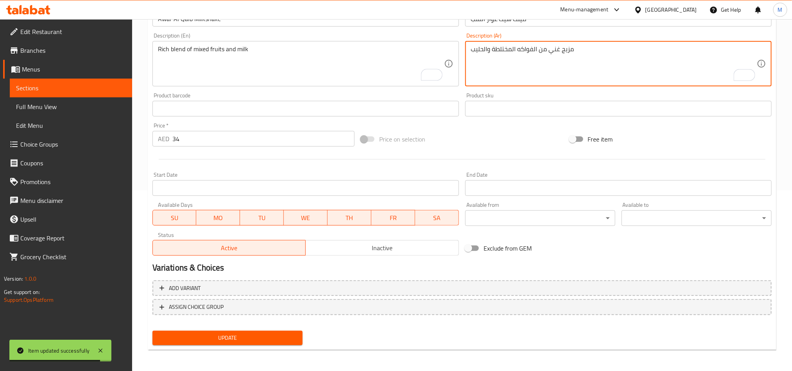
type textarea "مزيج غني من الفواكه المختلطة والحليب"
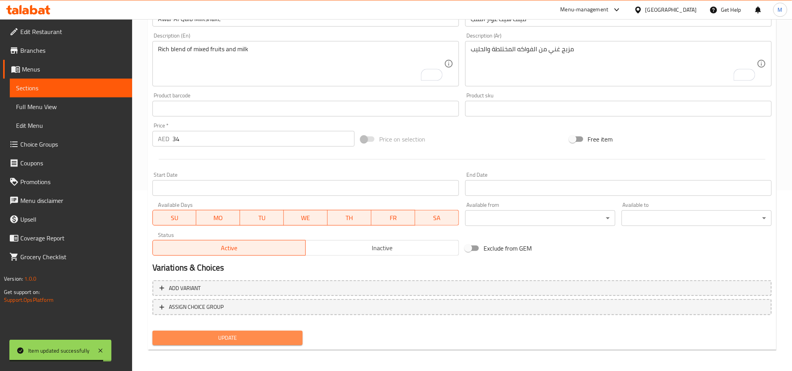
click at [271, 336] on span "Update" at bounding box center [228, 338] width 138 height 10
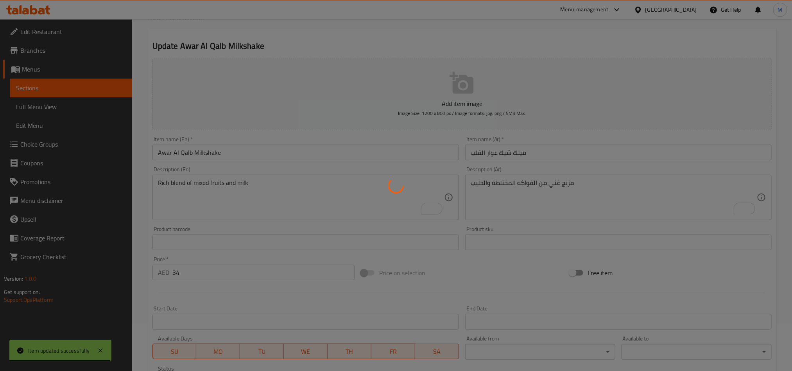
scroll to position [5, 0]
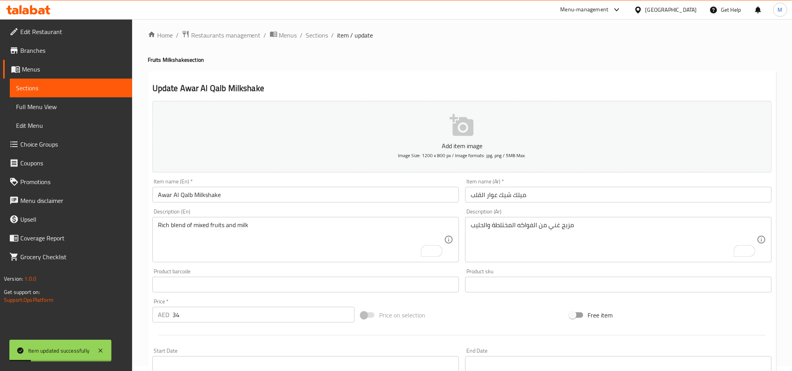
drag, startPoint x: 319, startPoint y: 36, endPoint x: 434, endPoint y: 73, distance: 121.0
click at [319, 36] on span "Sections" at bounding box center [317, 35] width 22 height 9
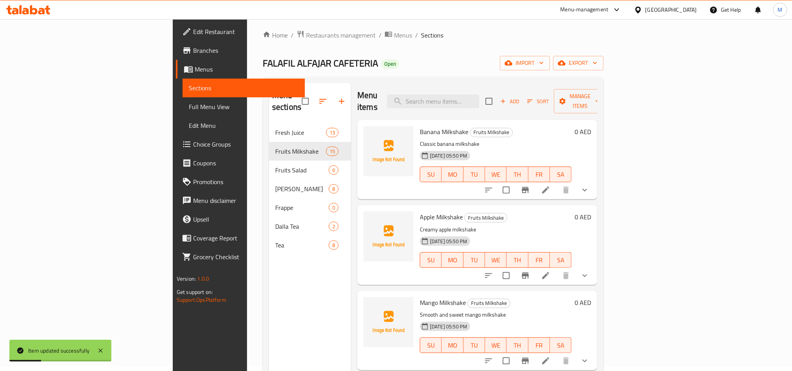
click at [547, 73] on div "Home / Restaurants management / Menus / Sections FALAFIL ALFAJAR CAFETERIA Open…" at bounding box center [433, 245] width 341 height 430
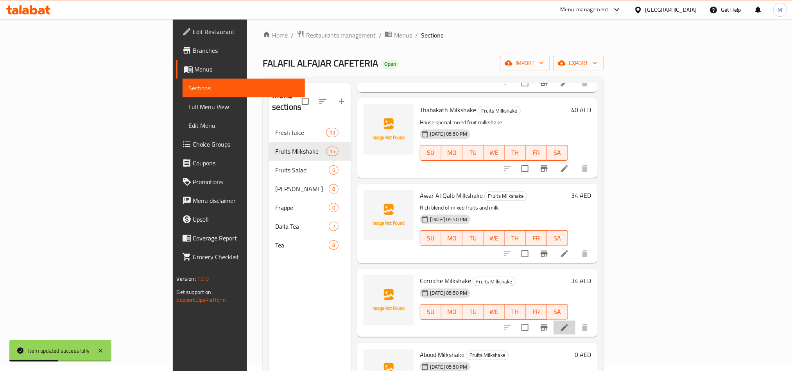
click at [576, 321] on li at bounding box center [565, 328] width 22 height 14
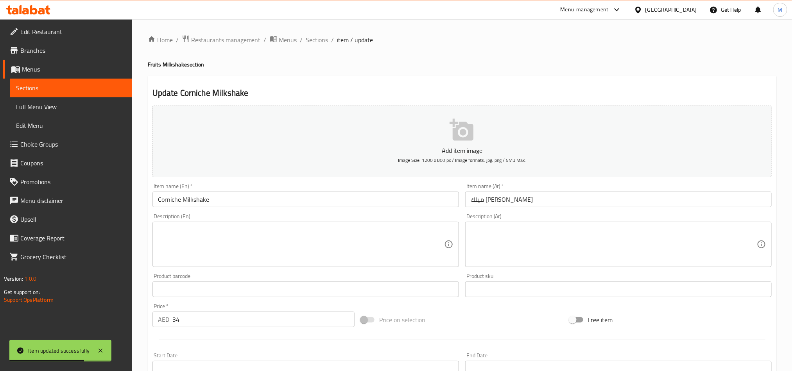
click at [354, 237] on textarea at bounding box center [301, 244] width 286 height 37
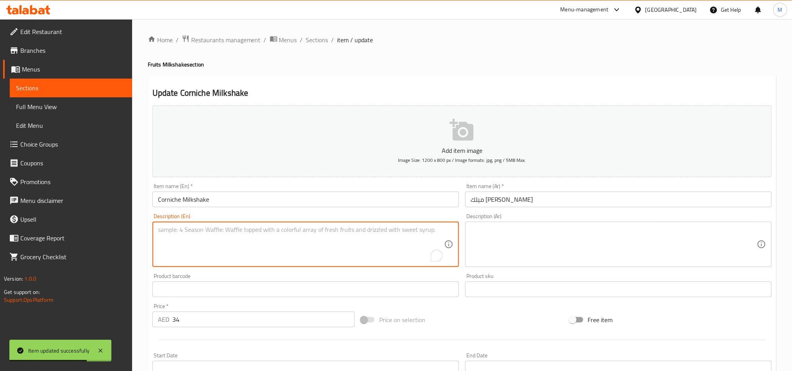
paste textarea "Smooth tropical fruit shake"
type textarea "Smooth tropical fruit shake"
click at [636, 226] on textarea at bounding box center [614, 244] width 286 height 37
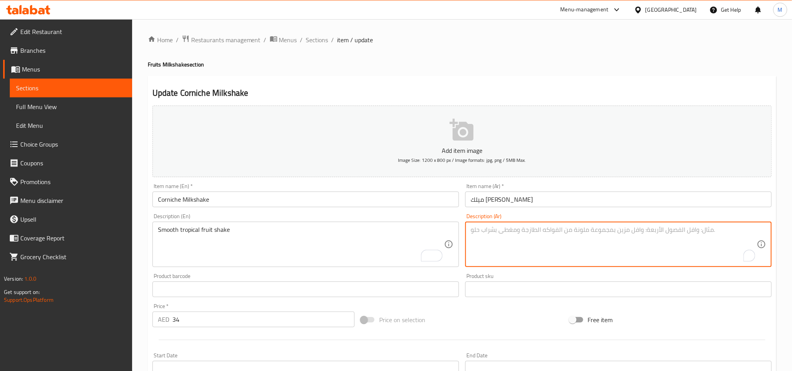
paste textarea "هزة الفاكهة الاستوائية الناعمة"
click at [546, 232] on textarea "هزة الفاكهة الاستوائية الناعمة" at bounding box center [614, 244] width 286 height 37
type textarea "سموزى الفاكهة الاستوائية الناعمة"
click at [438, 57] on div "Home / Restaurants management / Menus / Sections / item / update Fruits Milksha…" at bounding box center [462, 286] width 629 height 502
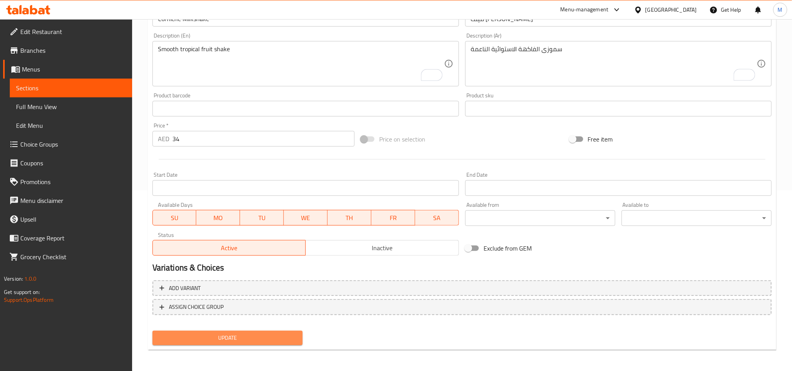
click at [293, 331] on button "Update" at bounding box center [228, 338] width 150 height 14
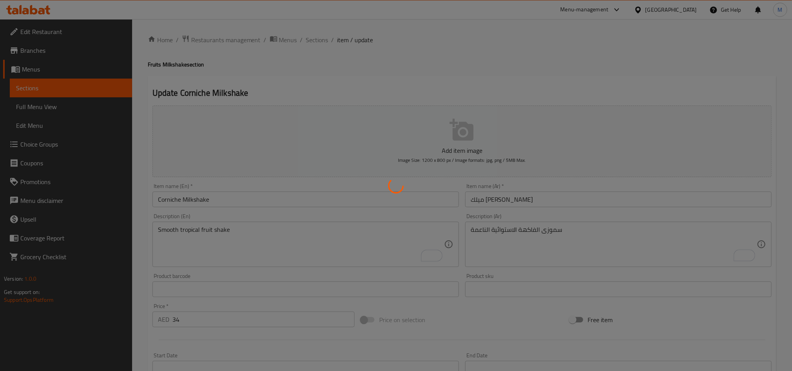
click at [324, 41] on div at bounding box center [396, 185] width 792 height 371
click at [323, 40] on div at bounding box center [396, 185] width 792 height 371
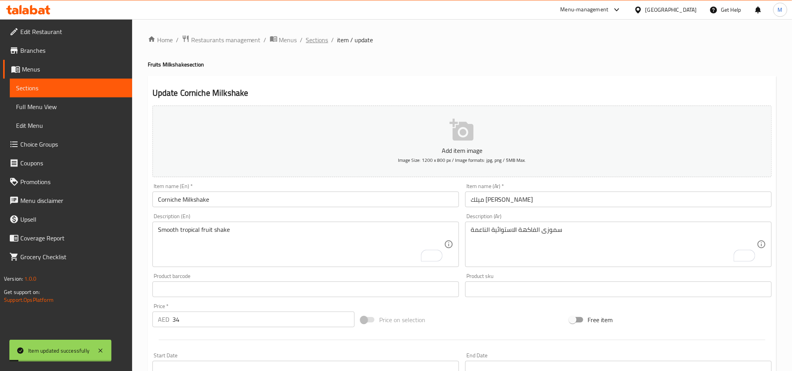
click at [310, 38] on span "Sections" at bounding box center [317, 39] width 22 height 9
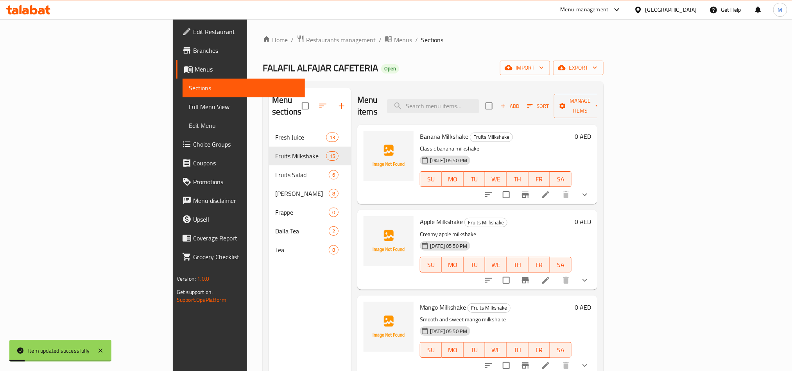
click at [472, 68] on div "FALAFIL ALFAJAR CAFETERIA Open import export" at bounding box center [433, 68] width 341 height 14
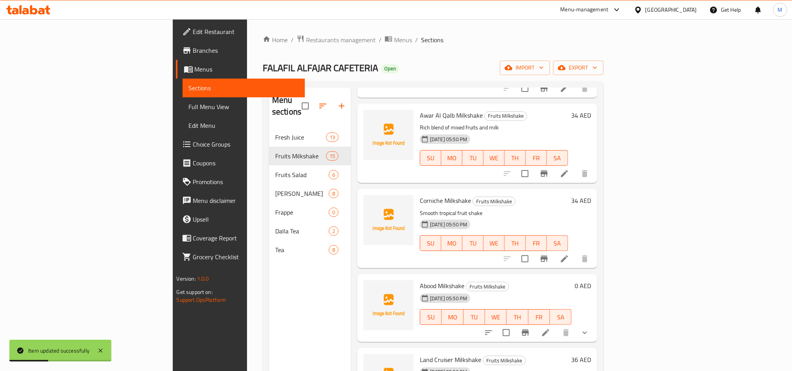
click at [557, 326] on li at bounding box center [546, 333] width 22 height 14
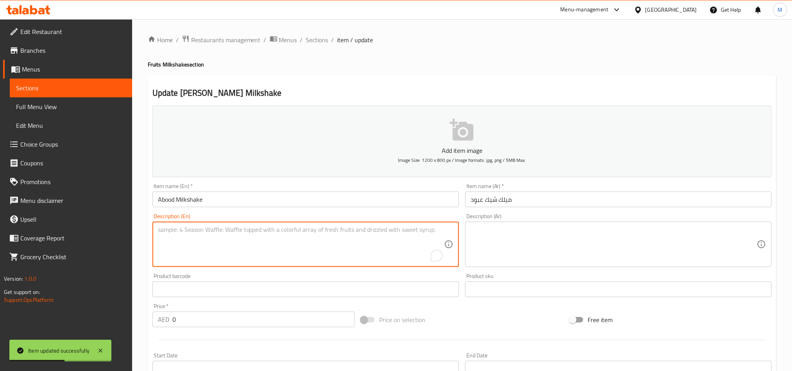
click at [381, 236] on textarea "To enrich screen reader interactions, please activate Accessibility in Grammarl…" at bounding box center [301, 244] width 286 height 37
paste textarea "Traditional Emirati-style milkshake"
type textarea "Traditional Emirati-style milkshake"
click at [639, 237] on textarea at bounding box center [614, 244] width 286 height 37
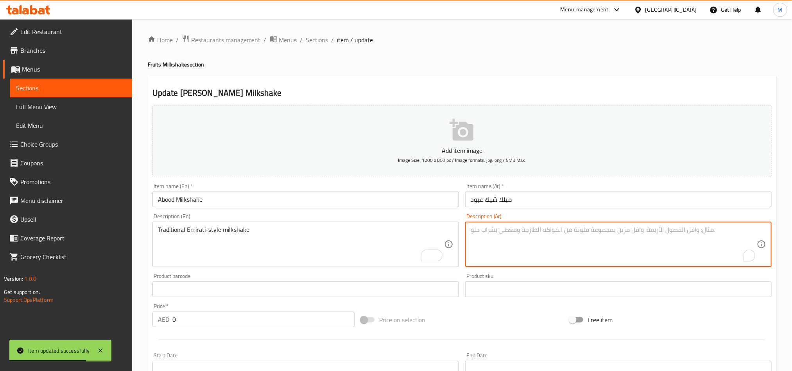
paste textarea "ميلك شيك على الطريقة الإماراتية التقليدية"
type textarea "ميلك شيك على الطريقة الإماراتية التقليدية"
click at [534, 306] on div "Add item image Image Size: 1200 x 800 px / Image formats: jpg, png / 5MB Max. I…" at bounding box center [462, 270] width 626 height 337
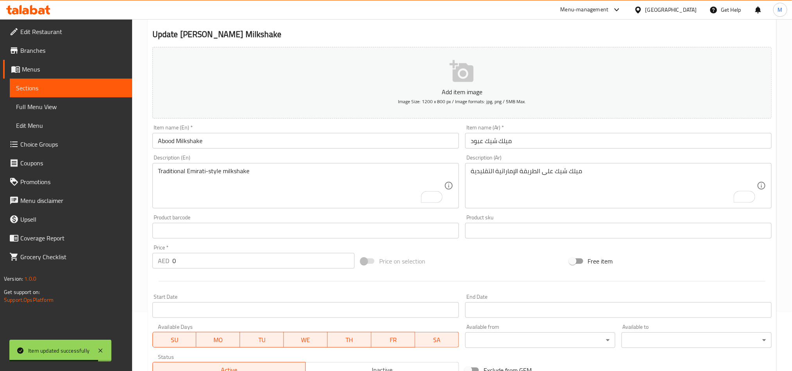
scroll to position [200, 0]
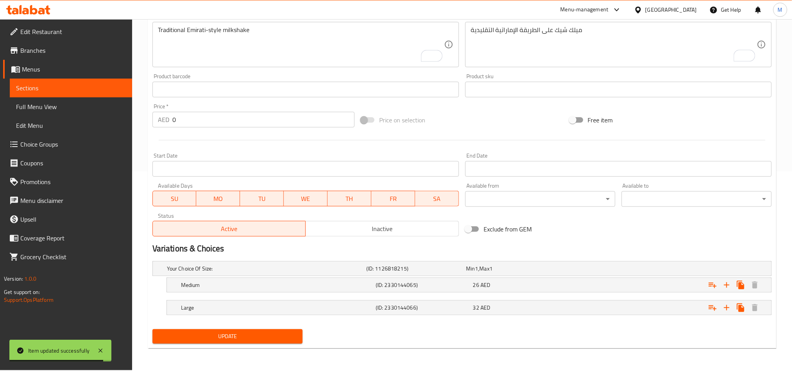
click at [248, 340] on span "Update" at bounding box center [228, 337] width 138 height 10
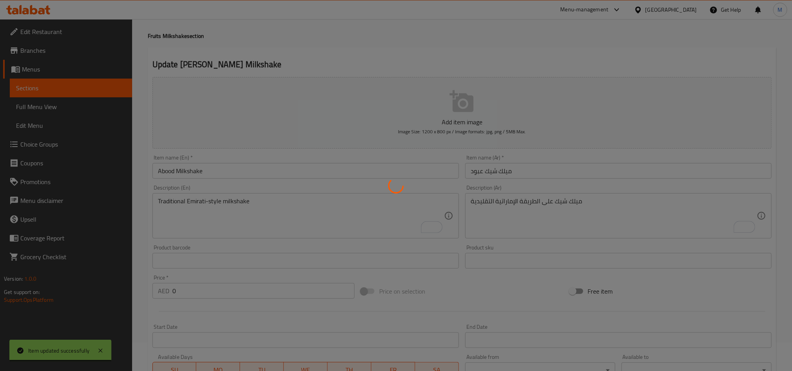
scroll to position [0, 0]
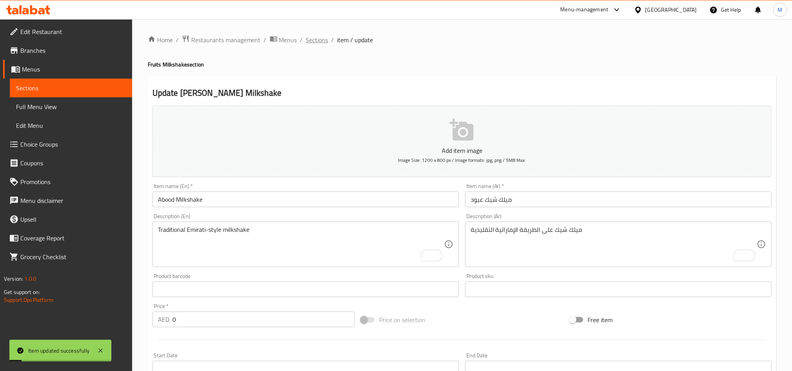
click at [311, 39] on span "Sections" at bounding box center [317, 39] width 22 height 9
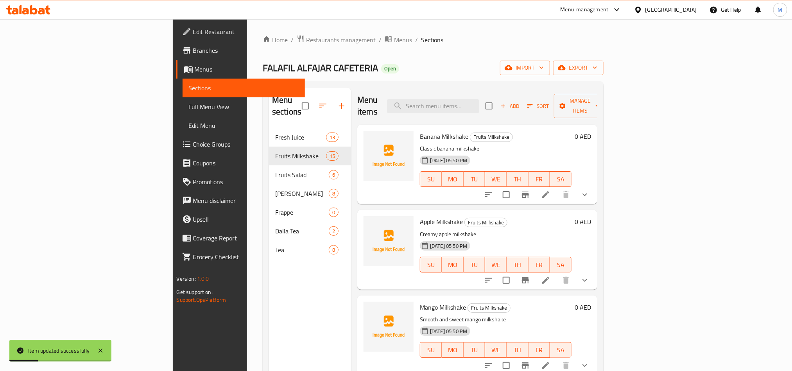
click at [568, 230] on p "Creamy apple milkshake" at bounding box center [496, 235] width 152 height 10
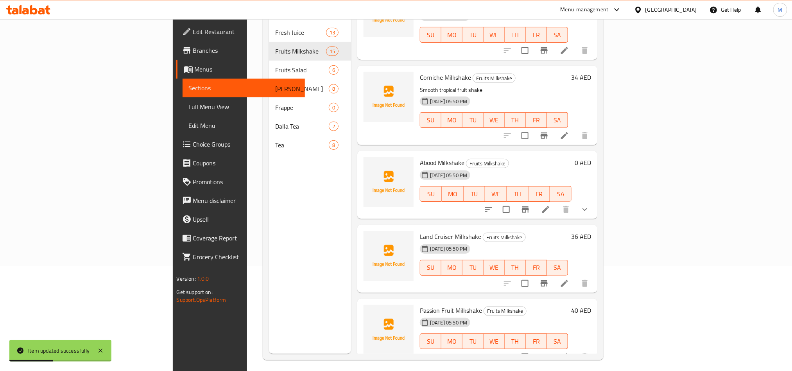
scroll to position [110, 0]
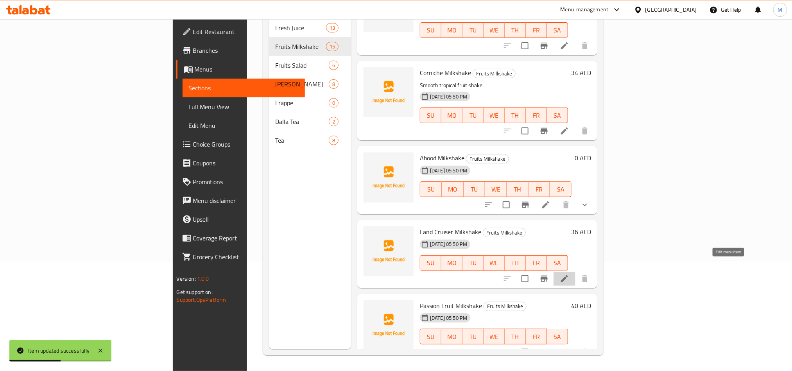
click at [568, 275] on icon at bounding box center [564, 278] width 7 height 7
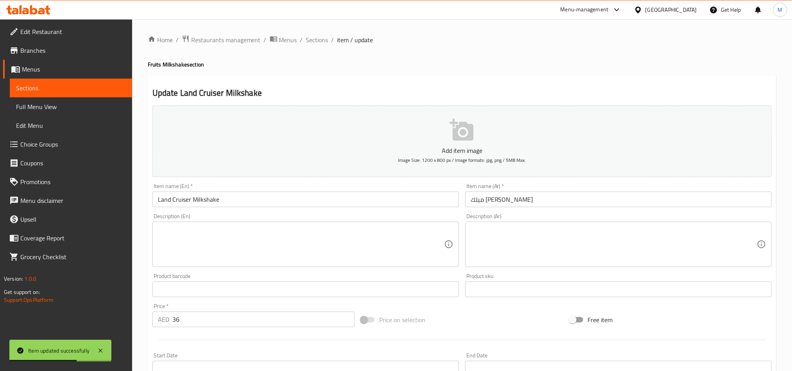
click at [320, 232] on textarea at bounding box center [301, 244] width 286 height 37
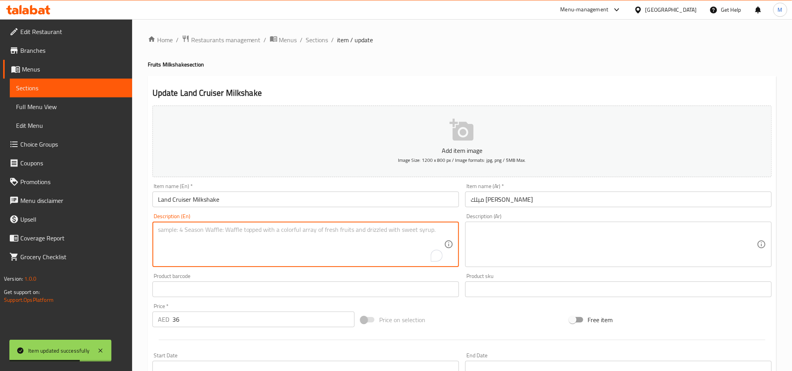
paste textarea "Power-packed mixed shake"
type textarea "Power-packed mixed shake"
click at [600, 251] on textarea at bounding box center [614, 244] width 286 height 37
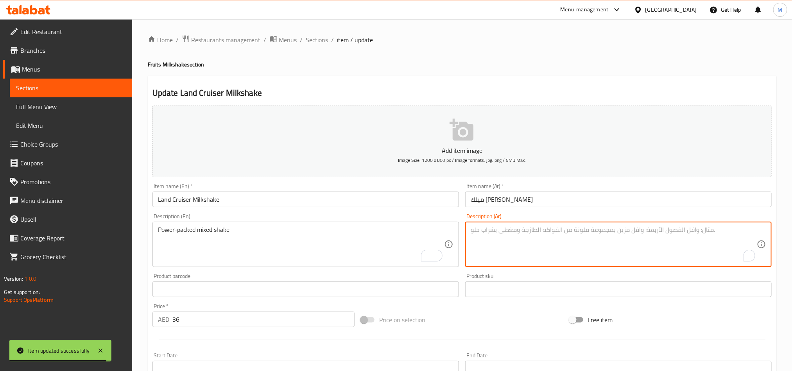
paste textarea "مزيج مشروبات قوي وممزوج"
type textarea "مزيج مشروبات قوي وممزوج"
drag, startPoint x: 492, startPoint y: 325, endPoint x: 455, endPoint y: 313, distance: 38.8
click at [492, 325] on div "Price on selection" at bounding box center [462, 319] width 208 height 21
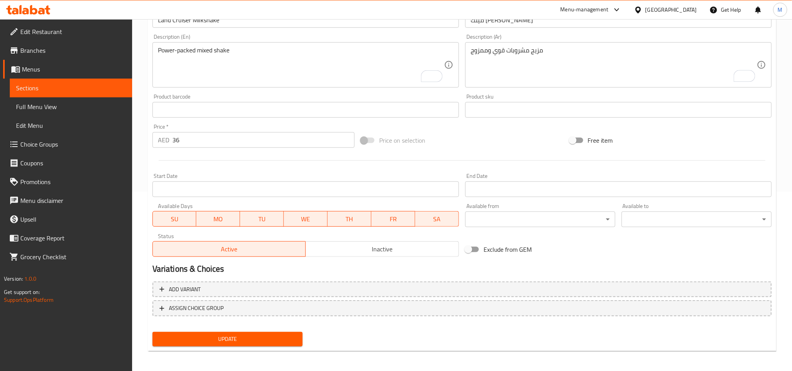
scroll to position [181, 0]
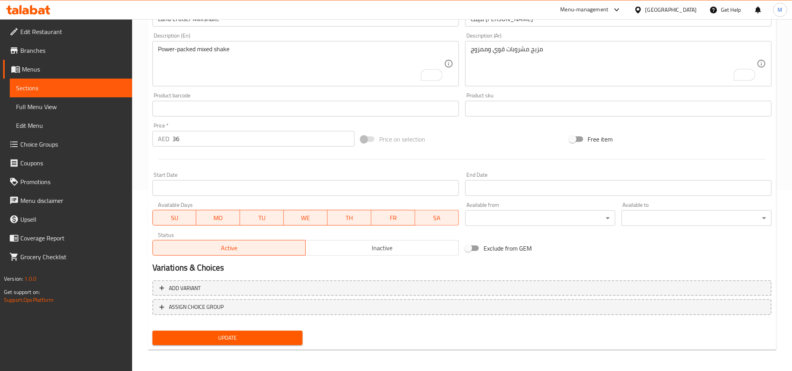
click at [278, 325] on div "Add variant ASSIGN CHOICE GROUP" at bounding box center [462, 302] width 626 height 51
click at [282, 335] on span "Update" at bounding box center [228, 338] width 138 height 10
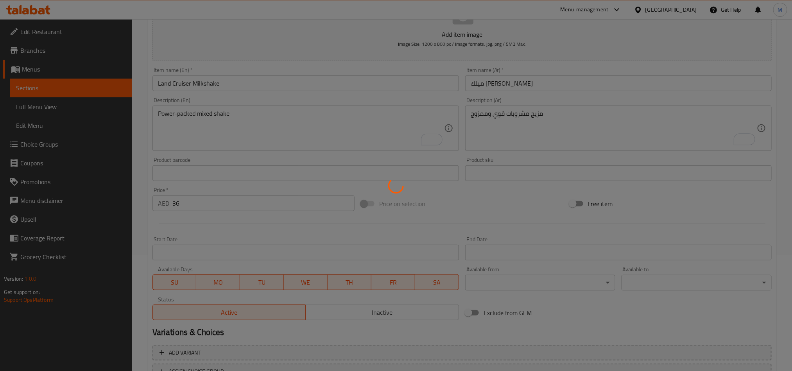
scroll to position [0, 0]
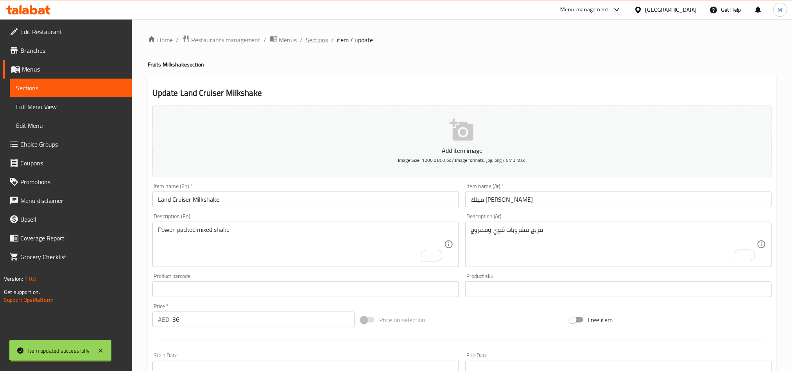
click at [317, 39] on div "Home / Restaurants management / Menus / Sections / item / update Fruits Milksha…" at bounding box center [462, 286] width 629 height 502
click at [318, 39] on span "Sections" at bounding box center [317, 39] width 22 height 9
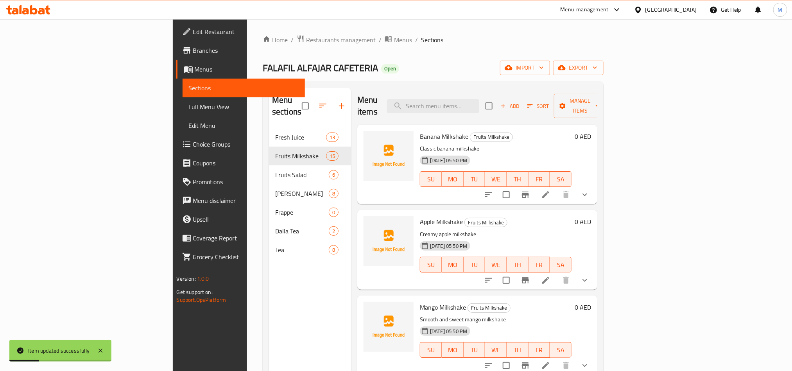
click at [572, 144] on p "Classic banana milkshake" at bounding box center [496, 149] width 152 height 10
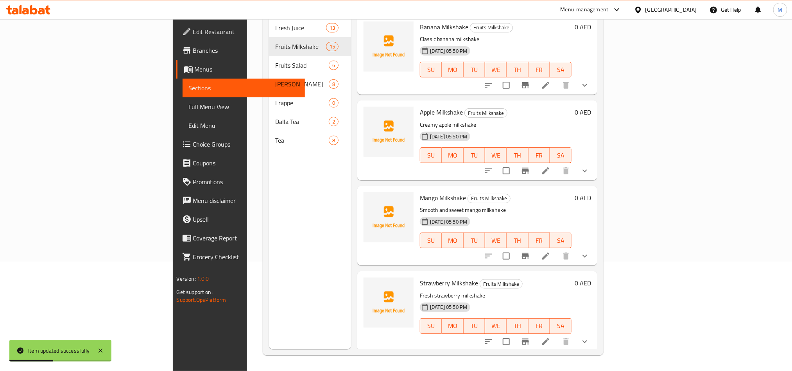
scroll to position [918, 0]
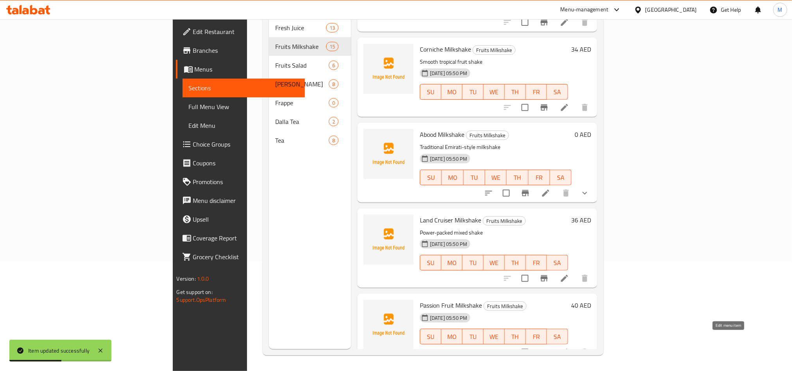
click at [569, 348] on icon at bounding box center [564, 352] width 9 height 9
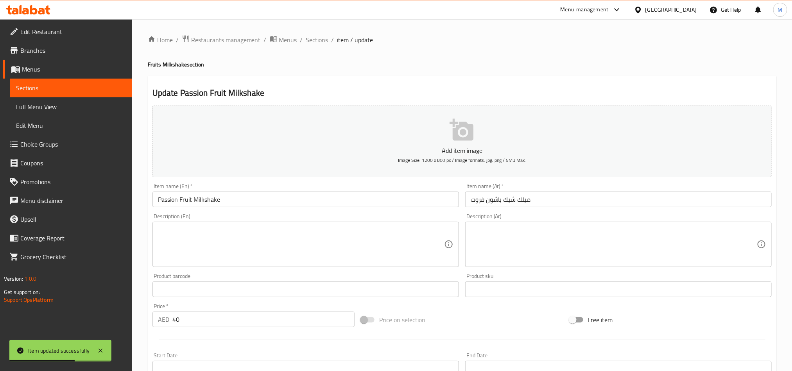
click at [314, 237] on textarea at bounding box center [301, 244] width 286 height 37
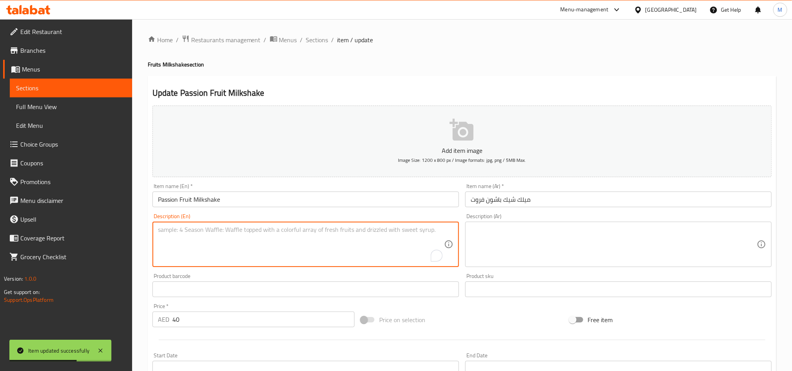
paste textarea "Exotic passion fruit milkshake"
type textarea "Exotic passion fruit milkshake"
click at [627, 263] on textarea at bounding box center [614, 244] width 286 height 37
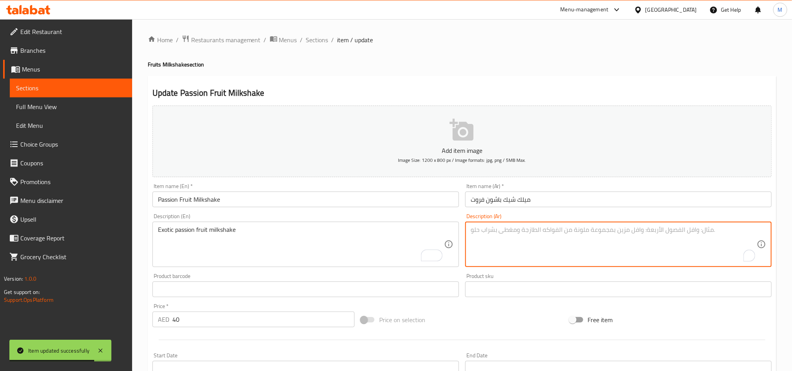
paste textarea "ميلك شيك فاكهة العاطفة الغريبة"
click at [719, 231] on textarea "ميلك شيك فاكهة العاطفة الغريبة" at bounding box center [614, 244] width 286 height 37
drag, startPoint x: 719, startPoint y: 231, endPoint x: 699, endPoint y: 231, distance: 19.2
click at [699, 231] on textarea "ميلك شيك فاكهة العاطفة الغريبة" at bounding box center [614, 244] width 286 height 37
type textarea "ميلك شيك [PERSON_NAME] فروت الغريبة"
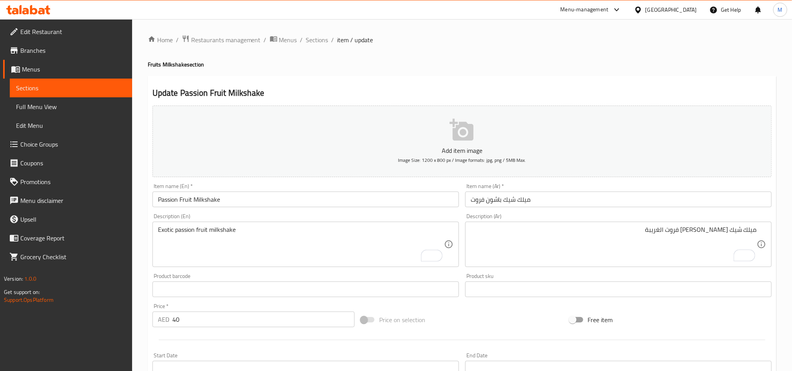
click at [612, 71] on div "Home / Restaurants management / Menus / Sections / item / update Fruits Milksha…" at bounding box center [462, 286] width 629 height 502
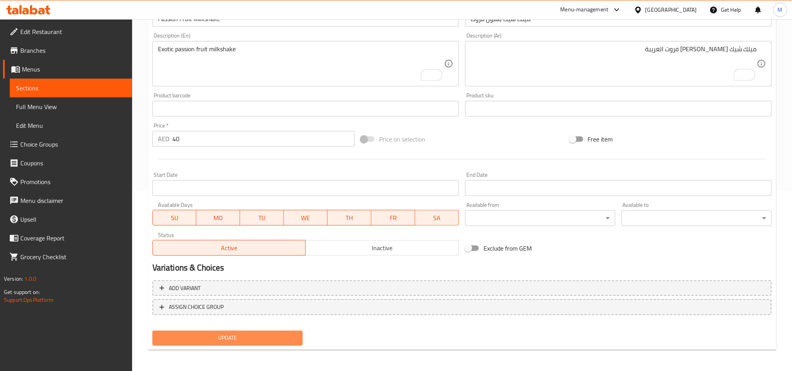
click at [286, 334] on span "Update" at bounding box center [228, 338] width 138 height 10
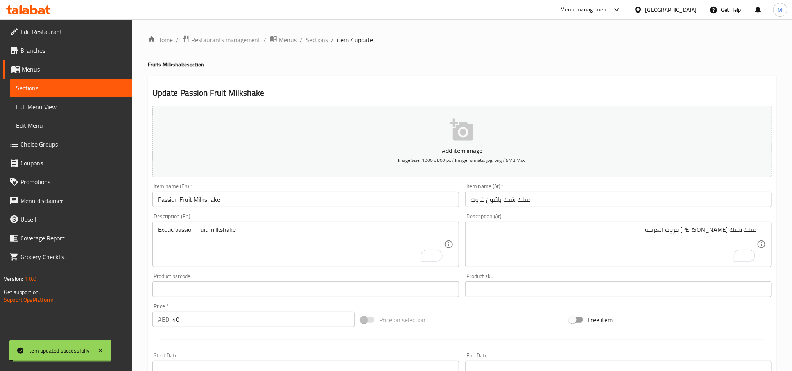
click at [318, 37] on span "Sections" at bounding box center [317, 39] width 22 height 9
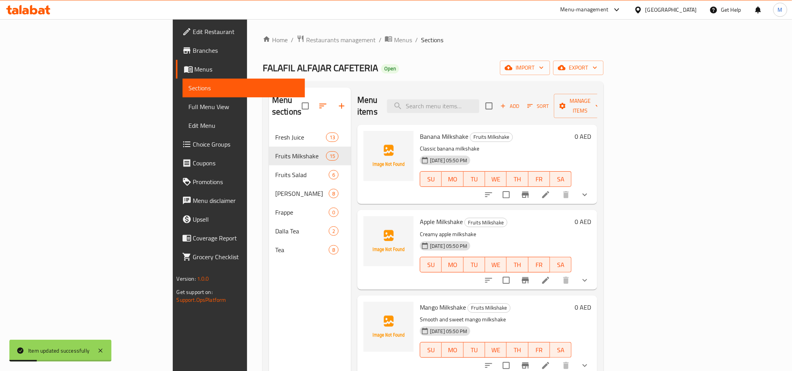
click at [566, 111] on div "Menu items Add Sort Manage items" at bounding box center [477, 106] width 240 height 37
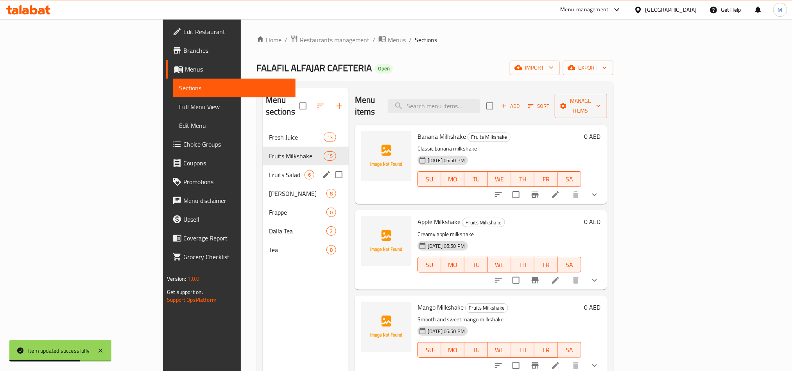
click at [269, 151] on span "Fruits Milkshake" at bounding box center [296, 155] width 55 height 9
click at [269, 170] on span "Fruits Salad" at bounding box center [287, 174] width 36 height 9
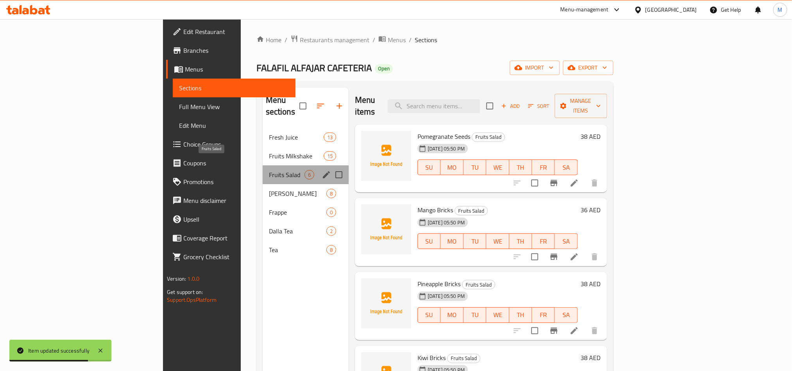
click at [269, 170] on span "Fruits Salad" at bounding box center [287, 174] width 36 height 9
